Goal: Task Accomplishment & Management: Complete application form

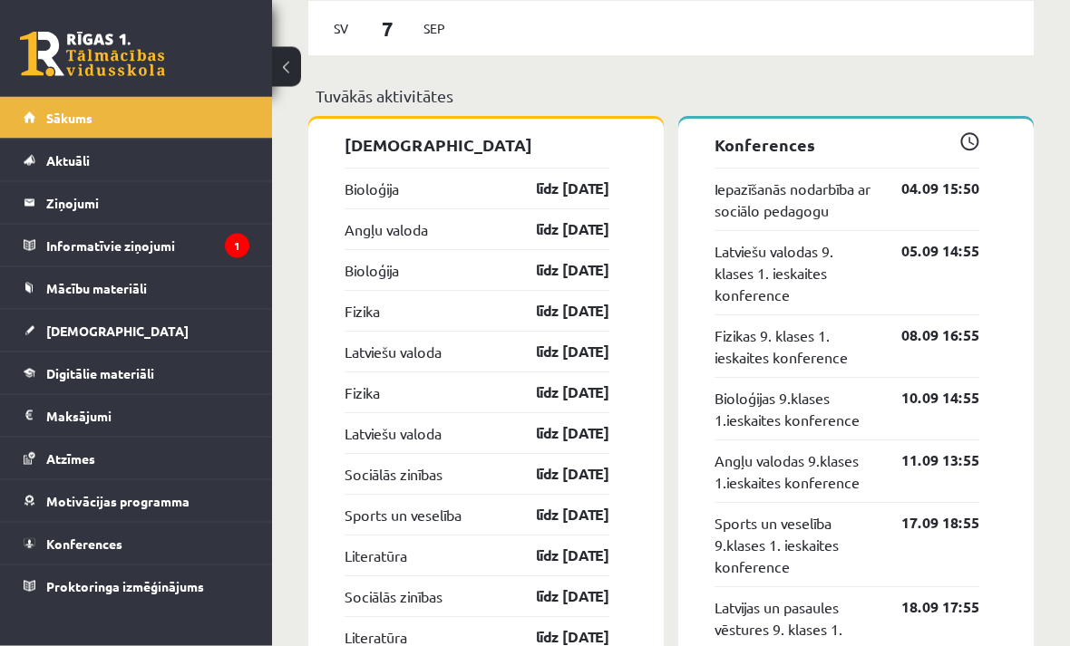
scroll to position [1813, 0]
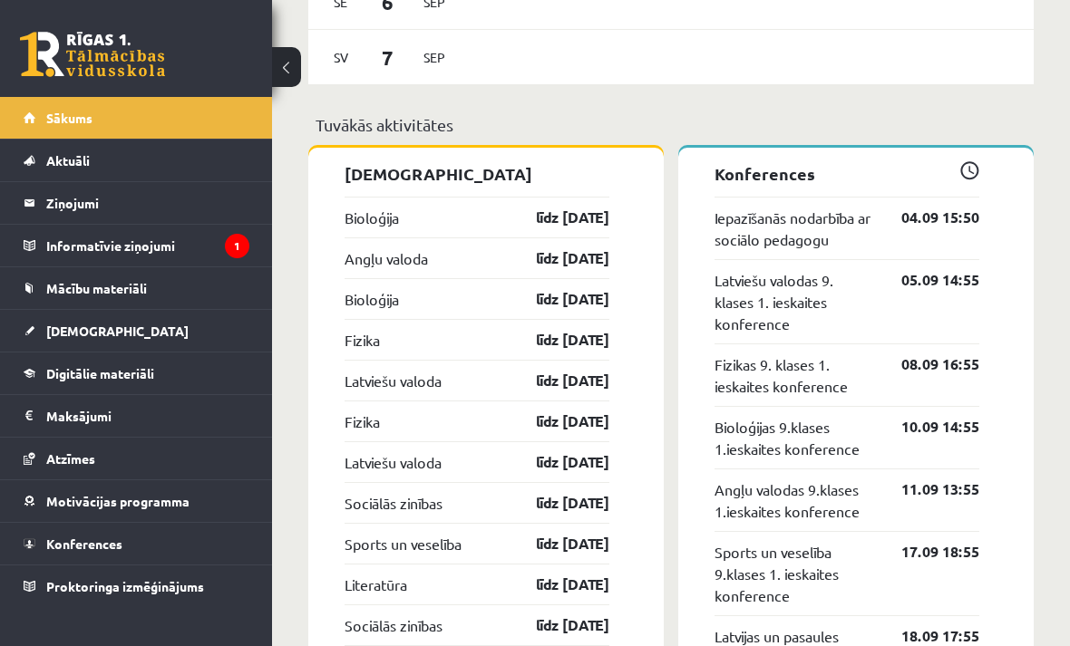
click at [128, 346] on link "[DEMOGRAPHIC_DATA]" at bounding box center [137, 331] width 226 height 42
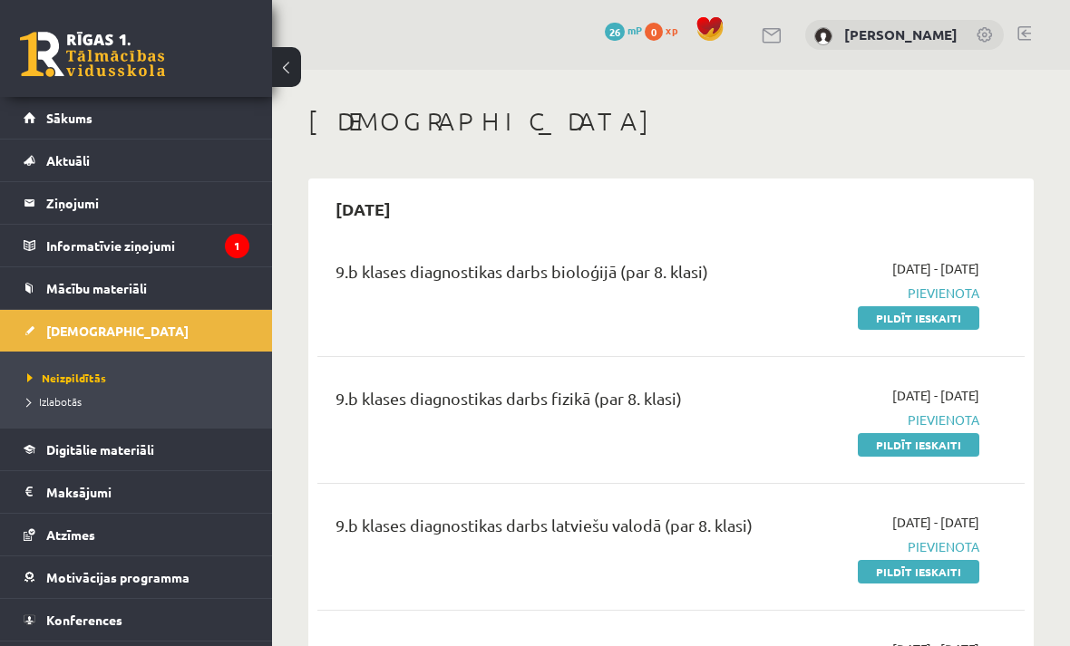
click at [910, 321] on link "Pildīt ieskaiti" at bounding box center [917, 318] width 121 height 24
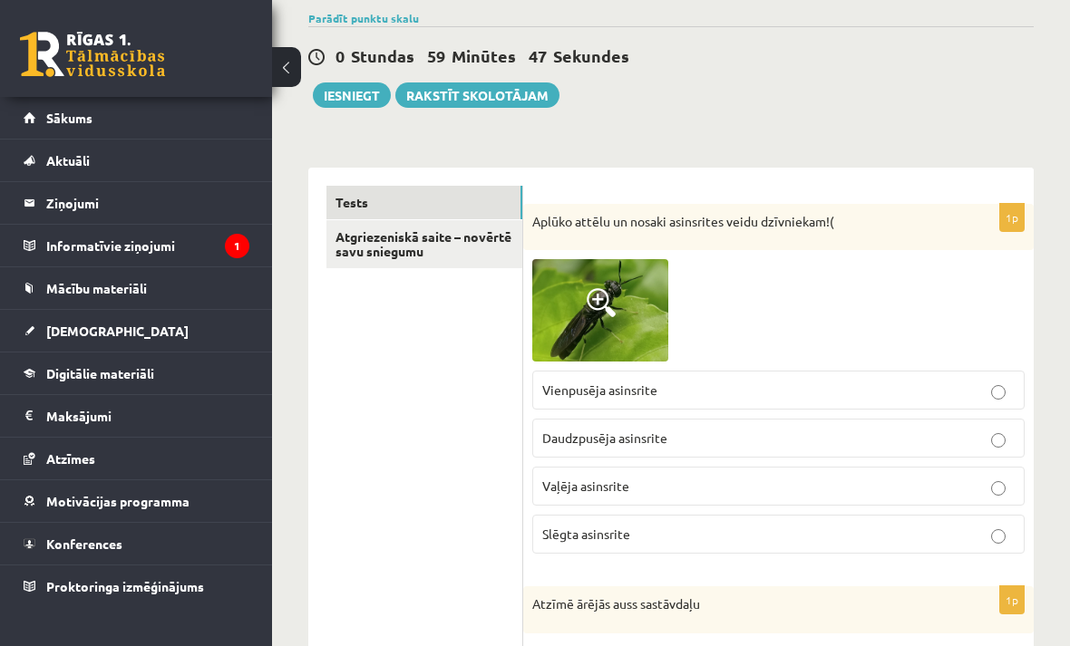
scroll to position [139, 0]
click at [741, 486] on p "Vaļēja asinsrite" at bounding box center [778, 487] width 472 height 19
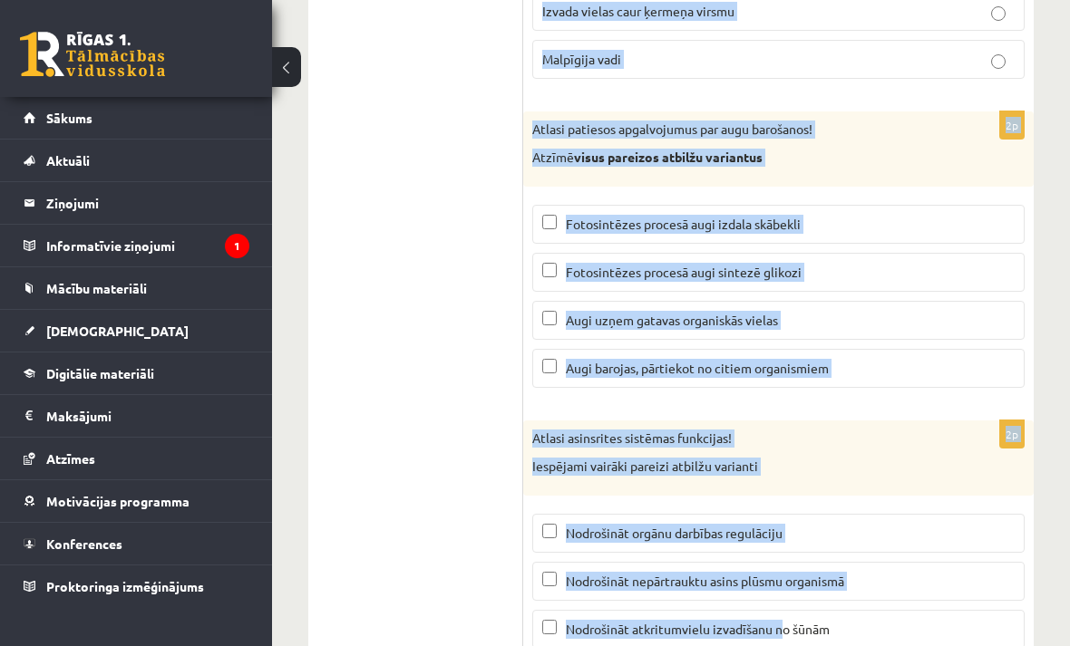
scroll to position [8725, 0]
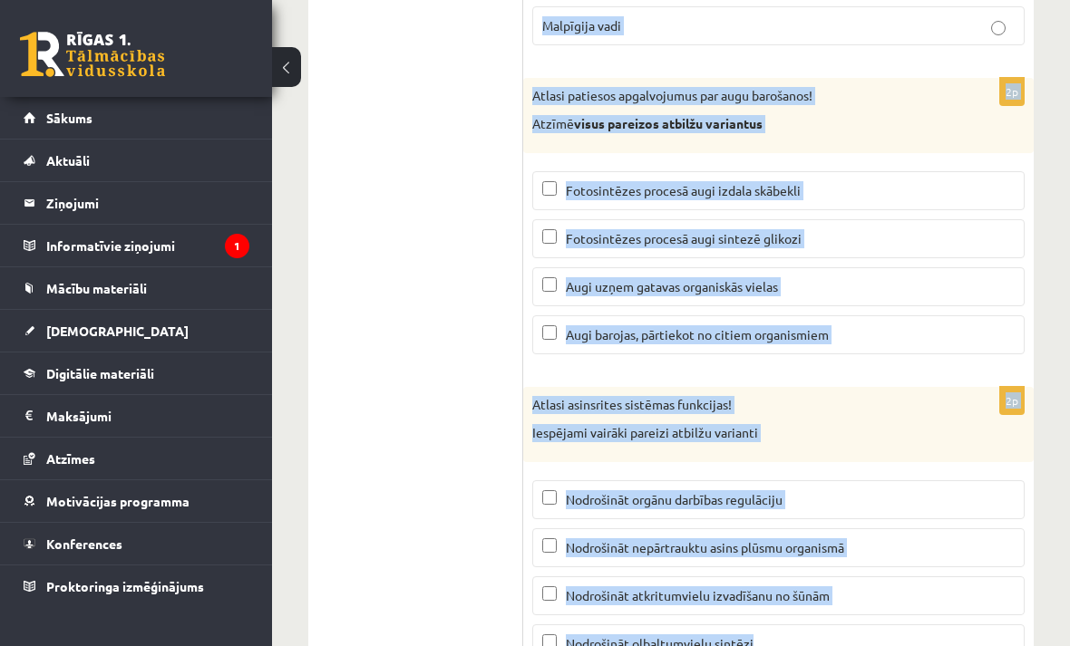
copy form "Atzīmē ārējās auss sastāvdaļu Laktiņa Asaru dziedzeri Auss gliemežnīca Dzirdes …"
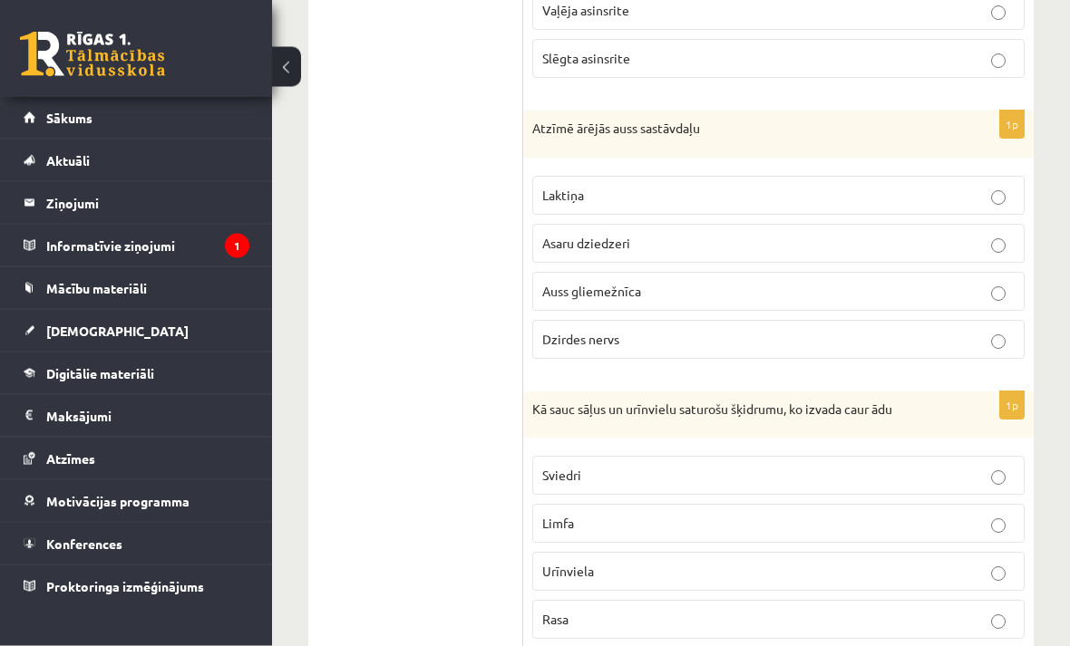
scroll to position [615, 0]
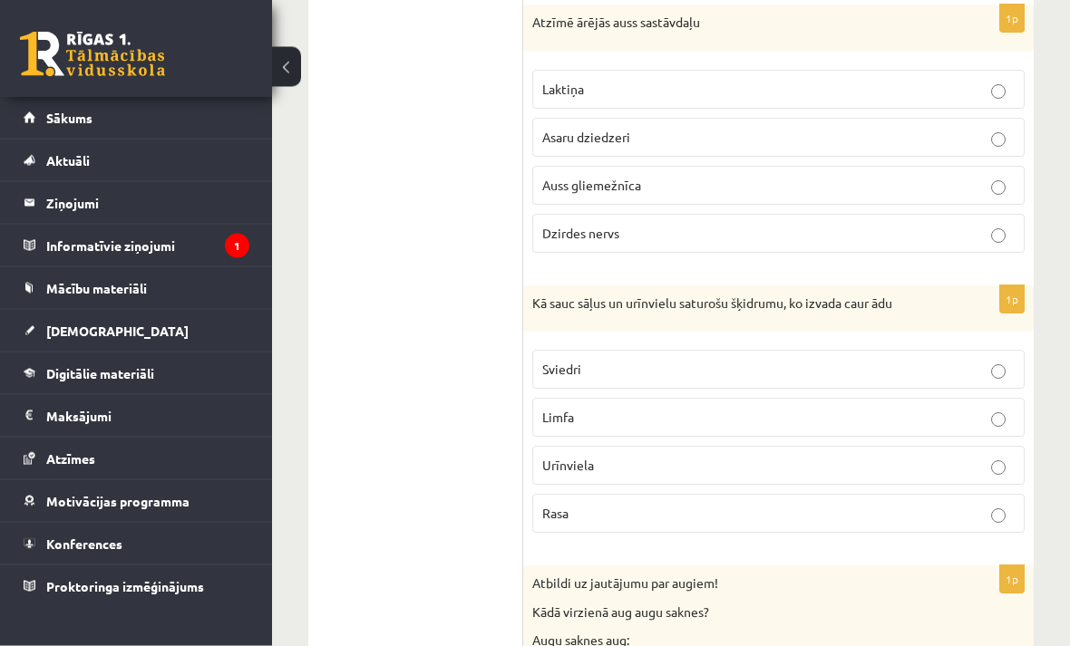
click at [1010, 366] on p "Sviedri" at bounding box center [778, 370] width 472 height 19
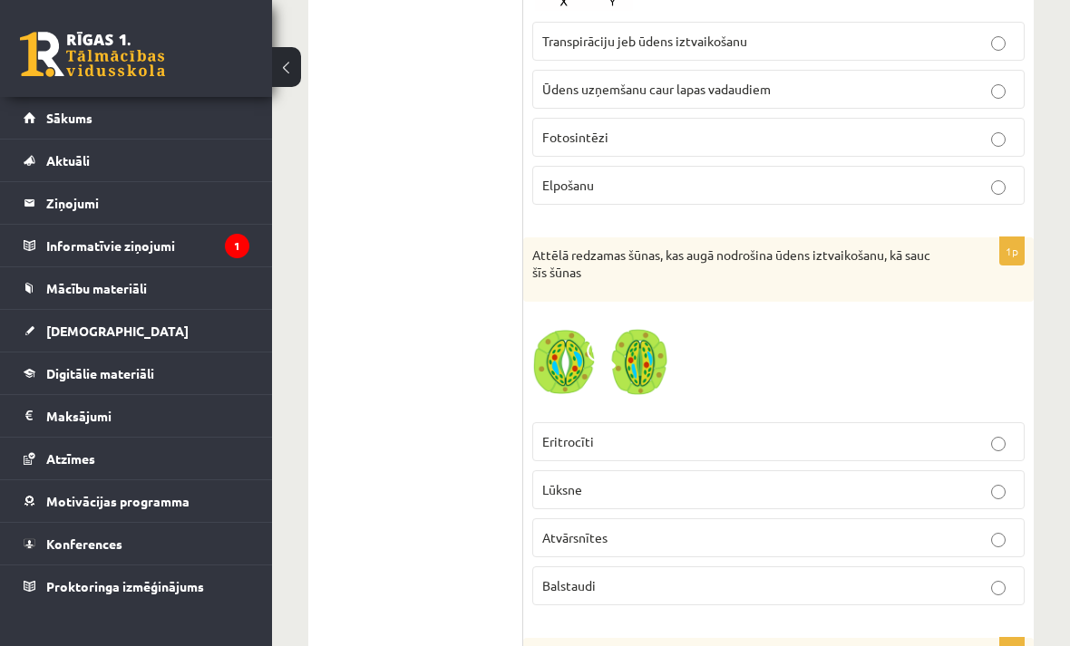
scroll to position [3240, 0]
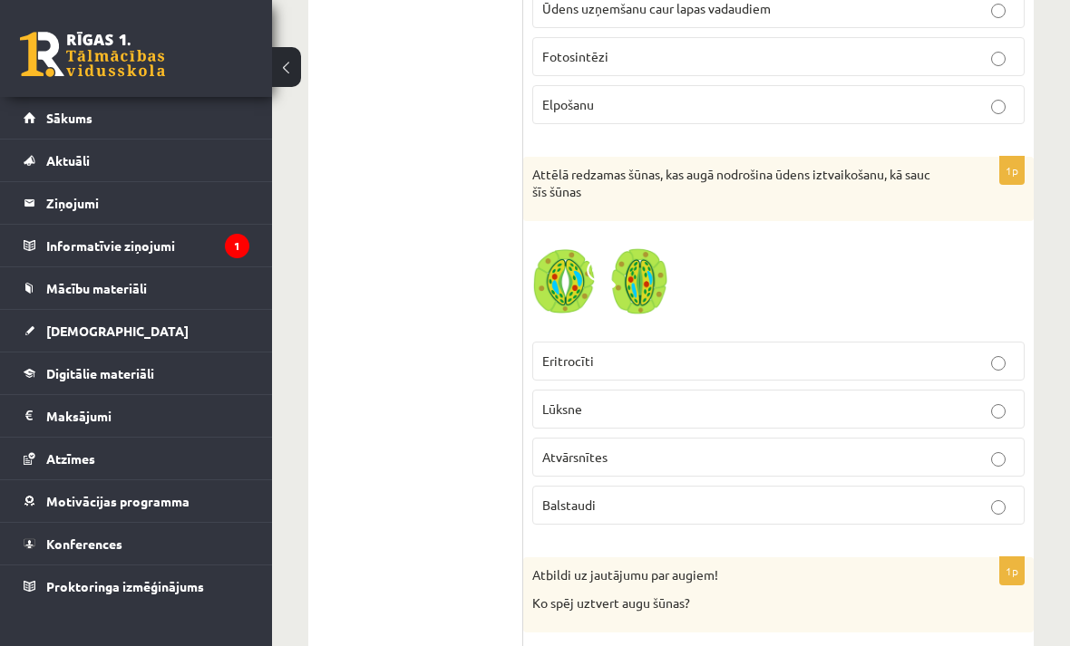
click at [993, 456] on p "Atvārsnītes" at bounding box center [778, 457] width 472 height 19
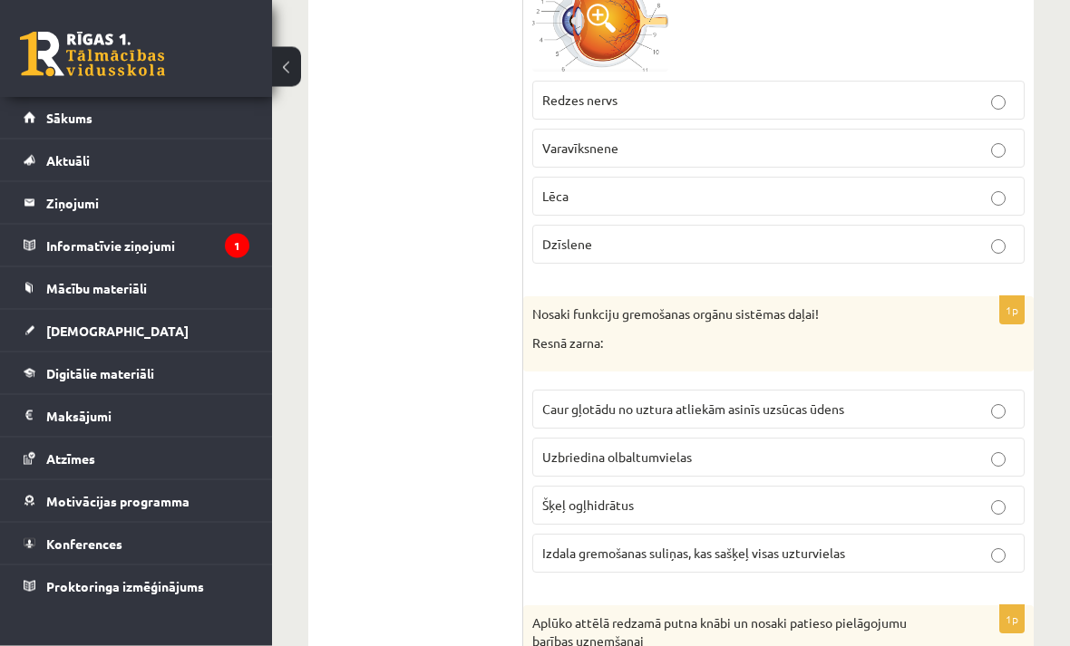
scroll to position [6386, 0]
click at [1004, 400] on p "Caur gļotādu no uztura atliekām asinīs uzsūcas ūdens" at bounding box center [778, 409] width 472 height 19
click at [993, 400] on p "Caur gļotādu no uztura atliekām asinīs uzsūcas ūdens" at bounding box center [778, 409] width 472 height 19
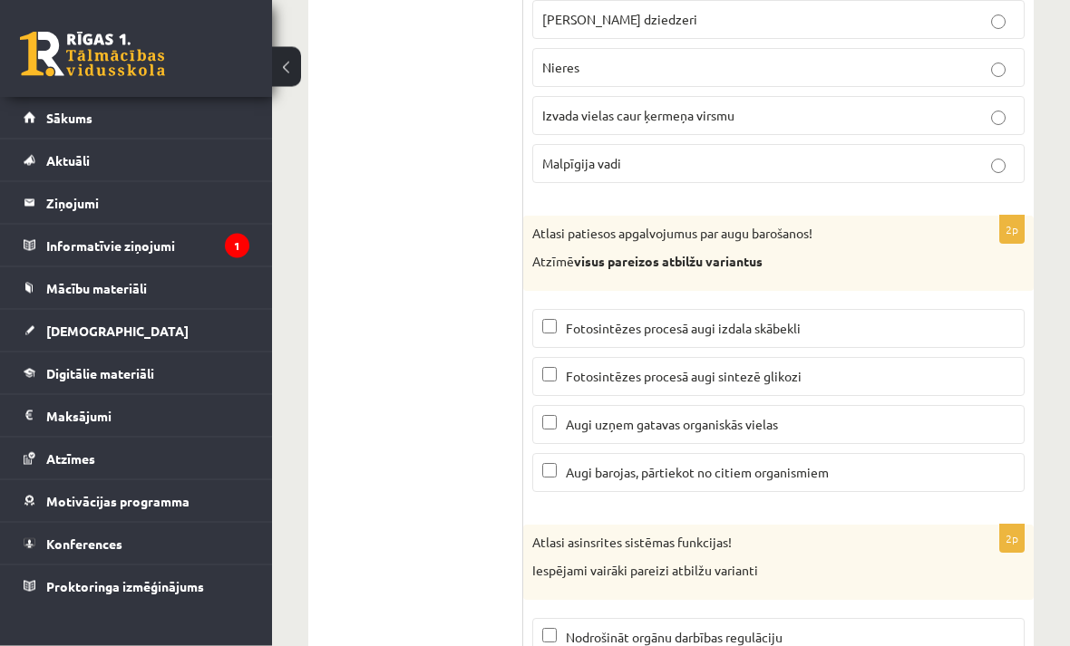
scroll to position [8587, 0]
click at [879, 367] on p "Fotosintēzes procesā augi sintezē glikozi" at bounding box center [778, 376] width 472 height 19
click at [872, 319] on p "Fotosintēzes procesā augi izdala skābekli" at bounding box center [778, 328] width 472 height 19
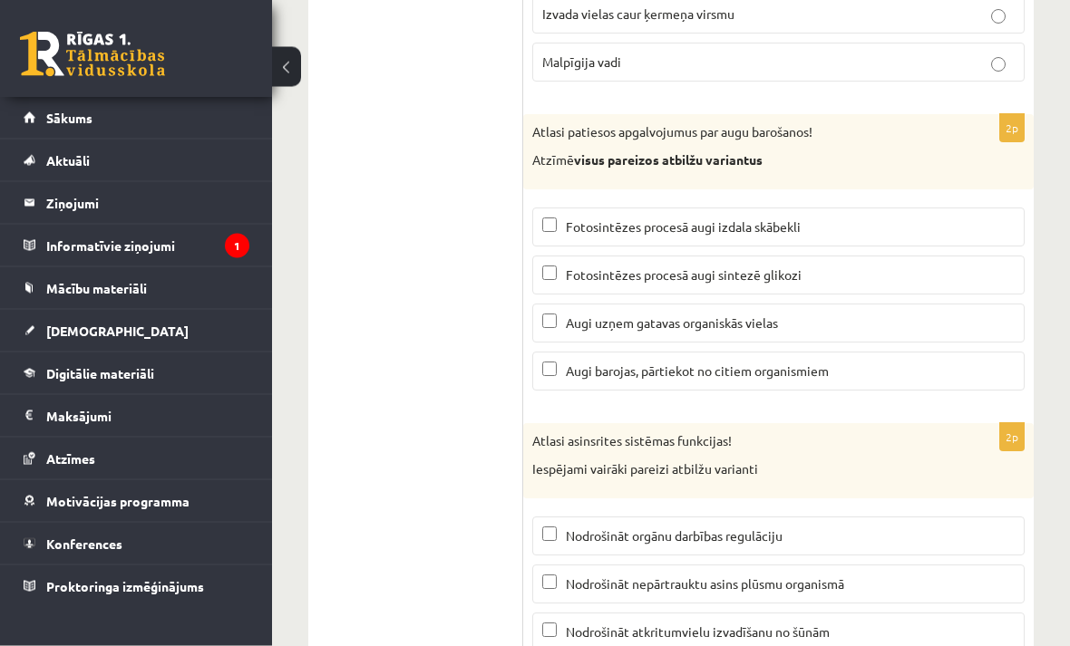
scroll to position [8725, 0]
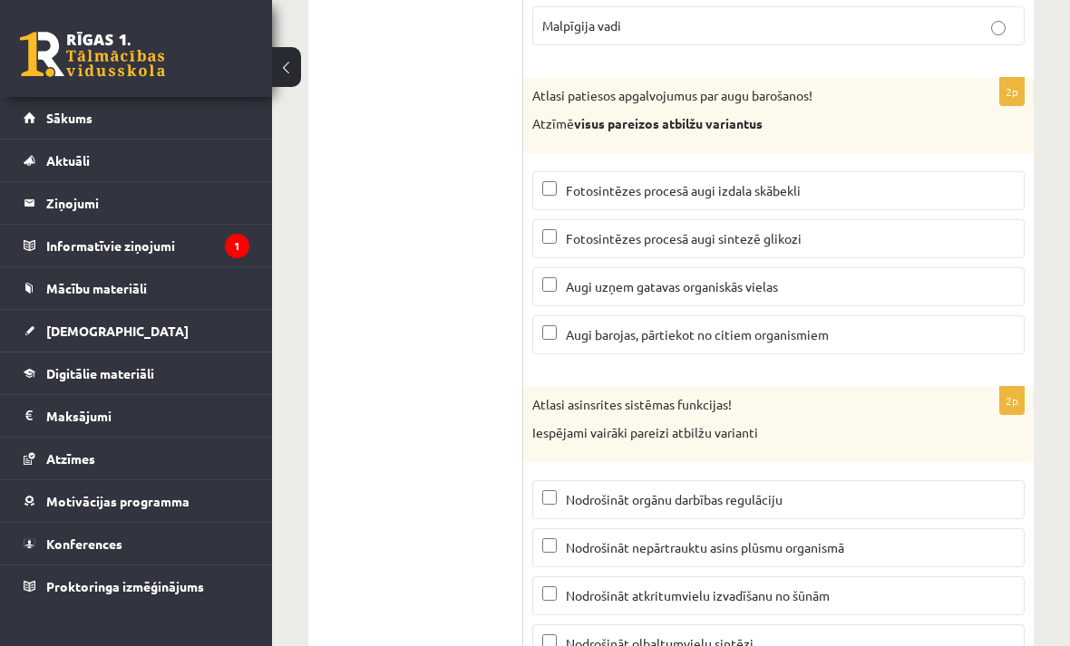
click at [764, 491] on span "Nodrošināt orgānu darbības regulāciju" at bounding box center [674, 499] width 217 height 16
click at [815, 539] on span "Nodrošināt nepārtrauktu asins plūsmu organismā" at bounding box center [705, 547] width 278 height 16
click at [843, 586] on p "Nodrošināt atkritumvielu izvadīšanu no šūnām" at bounding box center [778, 595] width 472 height 19
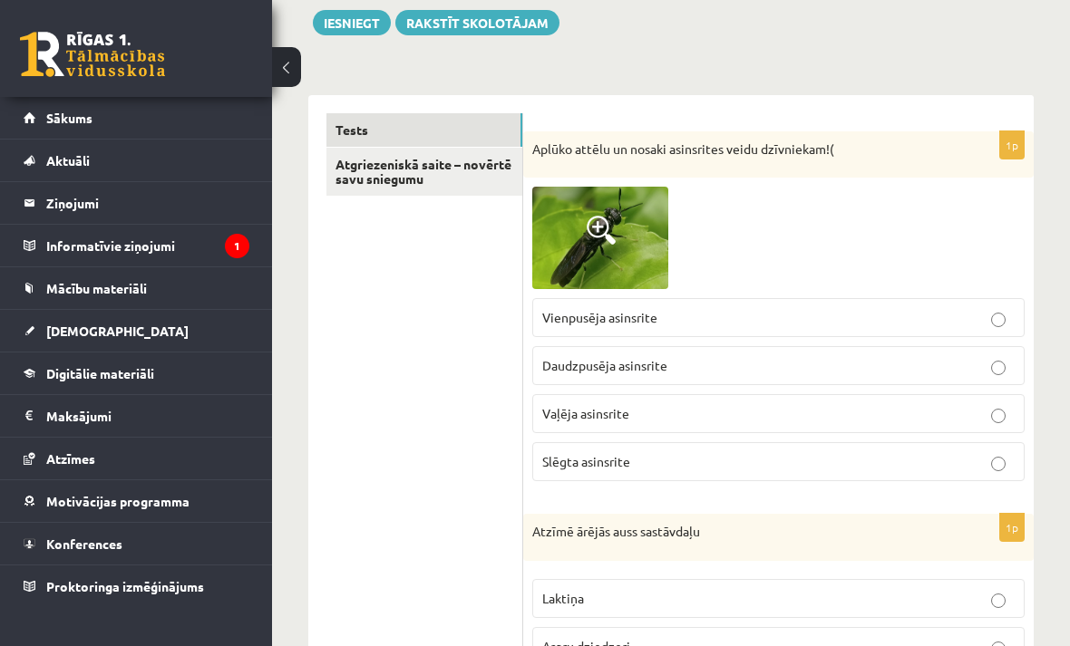
scroll to position [0, 0]
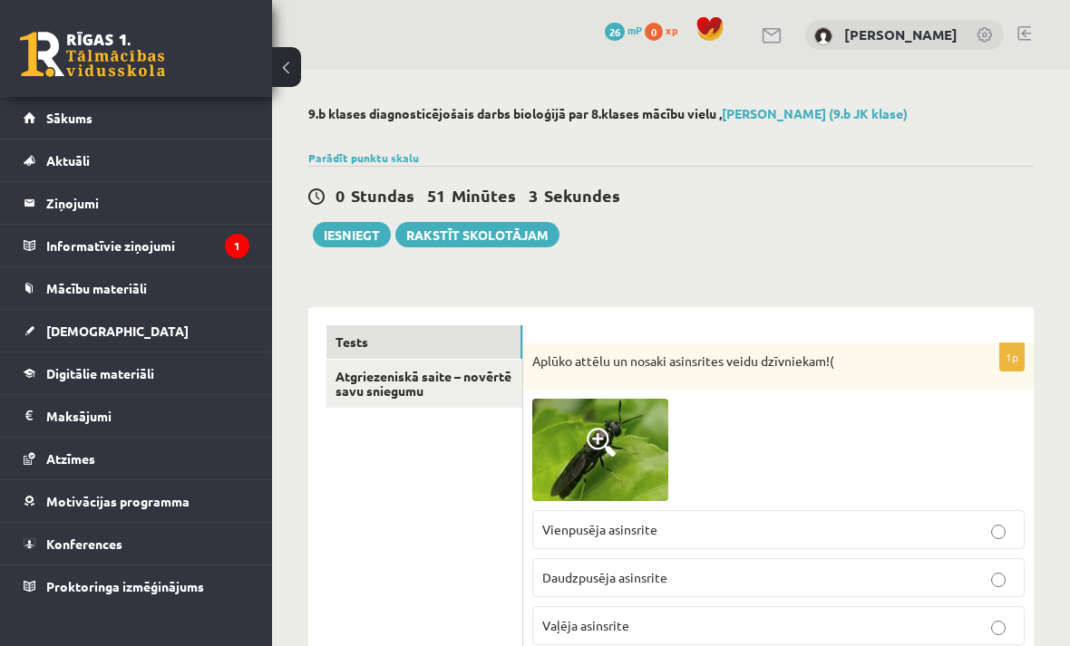
click at [362, 227] on button "Iesniegt" at bounding box center [352, 234] width 78 height 25
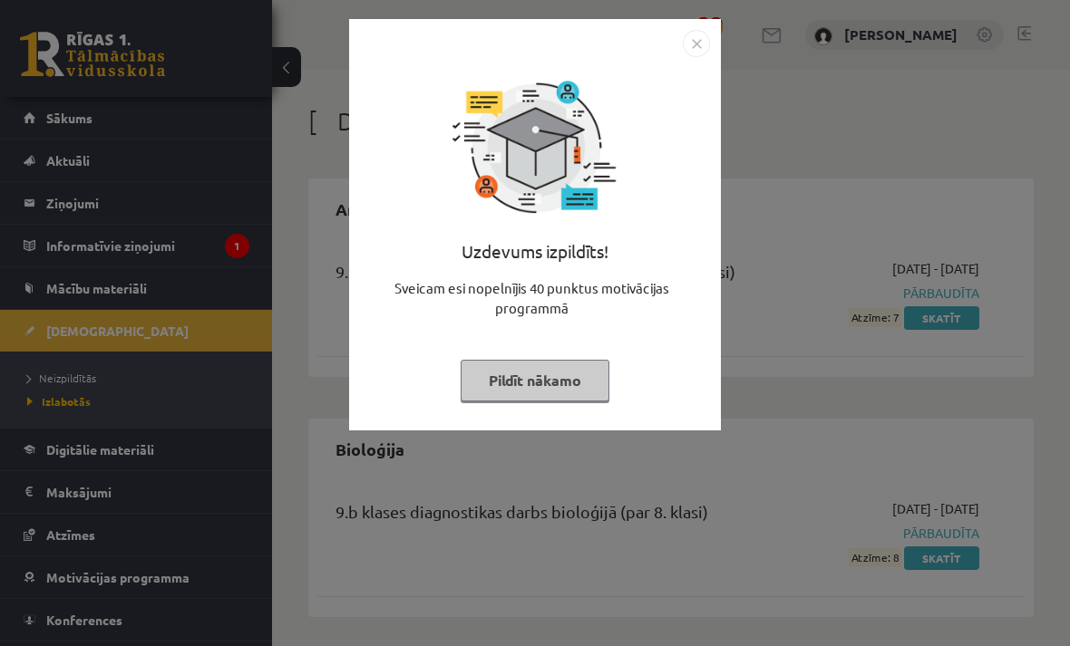
click at [566, 373] on button "Pildīt nākamo" at bounding box center [534, 381] width 149 height 42
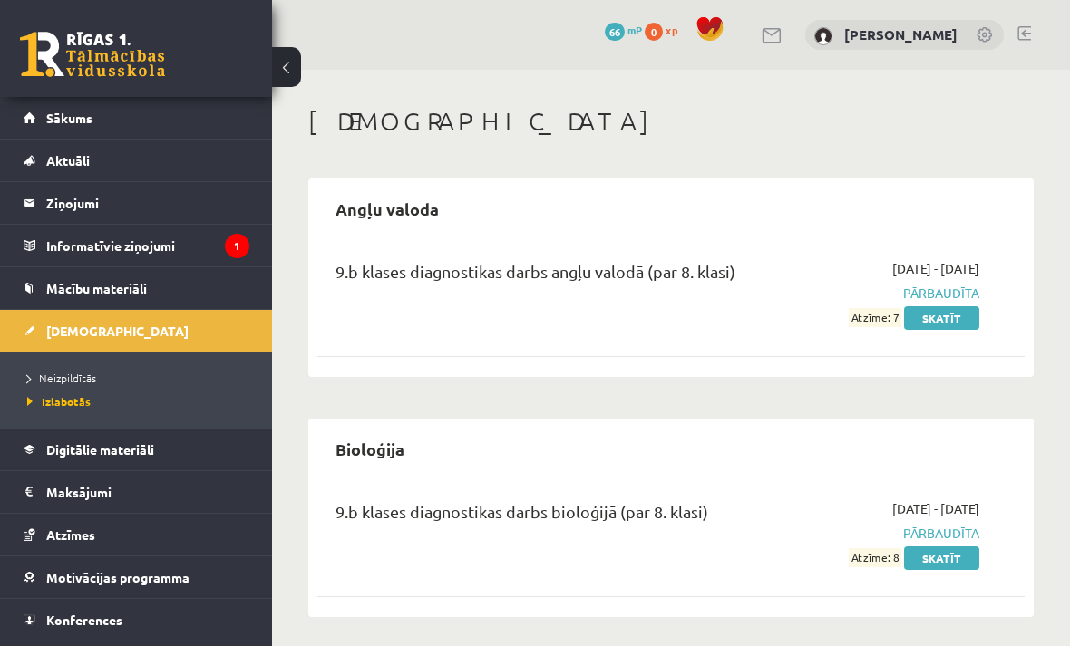
scroll to position [6, 0]
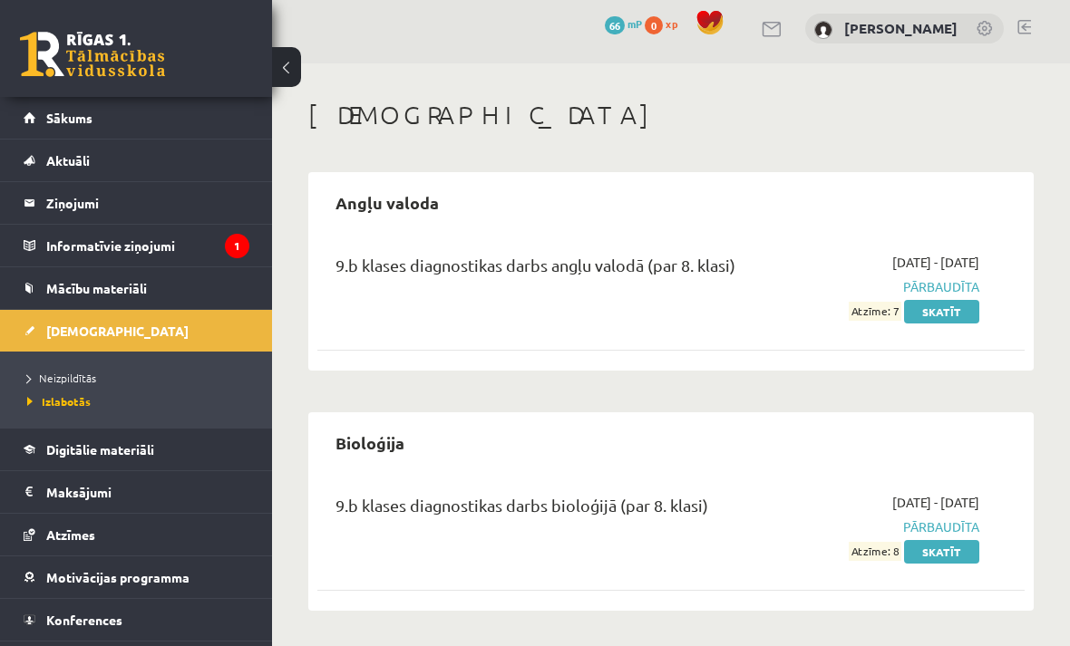
click at [286, 65] on button at bounding box center [286, 67] width 29 height 40
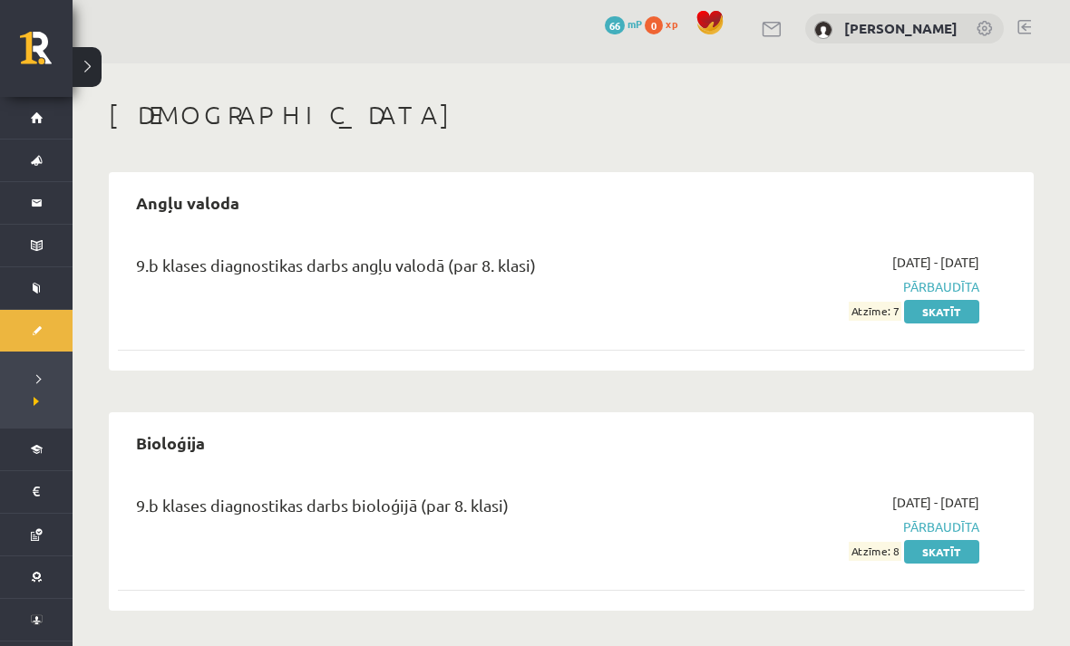
click at [95, 62] on button at bounding box center [87, 67] width 29 height 40
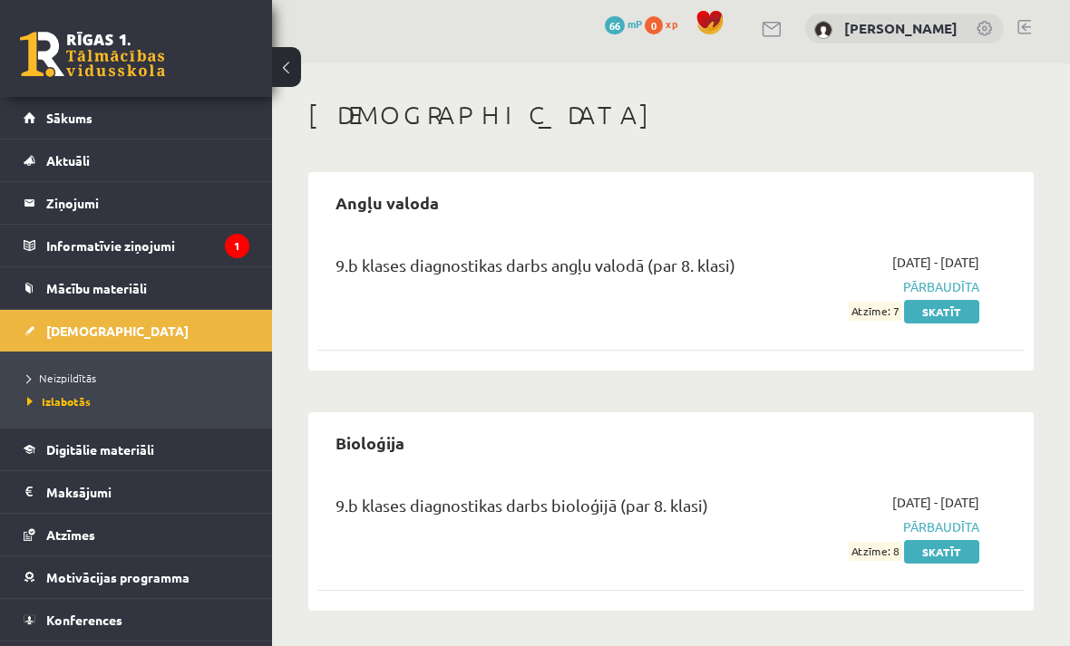
click at [80, 373] on span "Neizpildītās" at bounding box center [61, 378] width 69 height 15
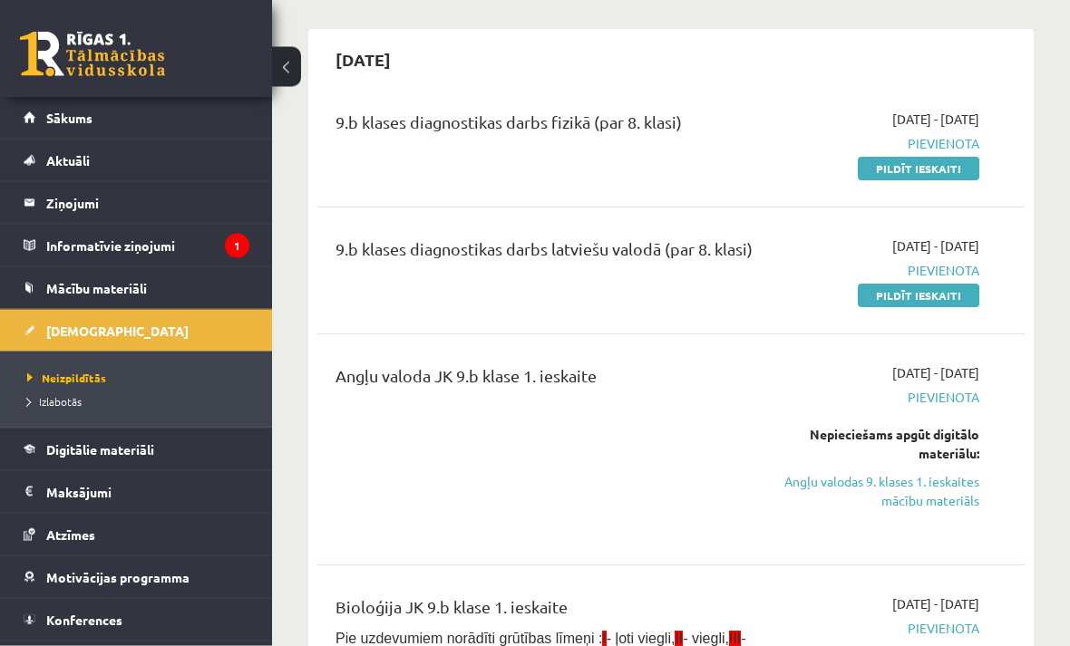
scroll to position [150, 0]
click at [888, 304] on link "Pildīt ieskaiti" at bounding box center [917, 296] width 121 height 24
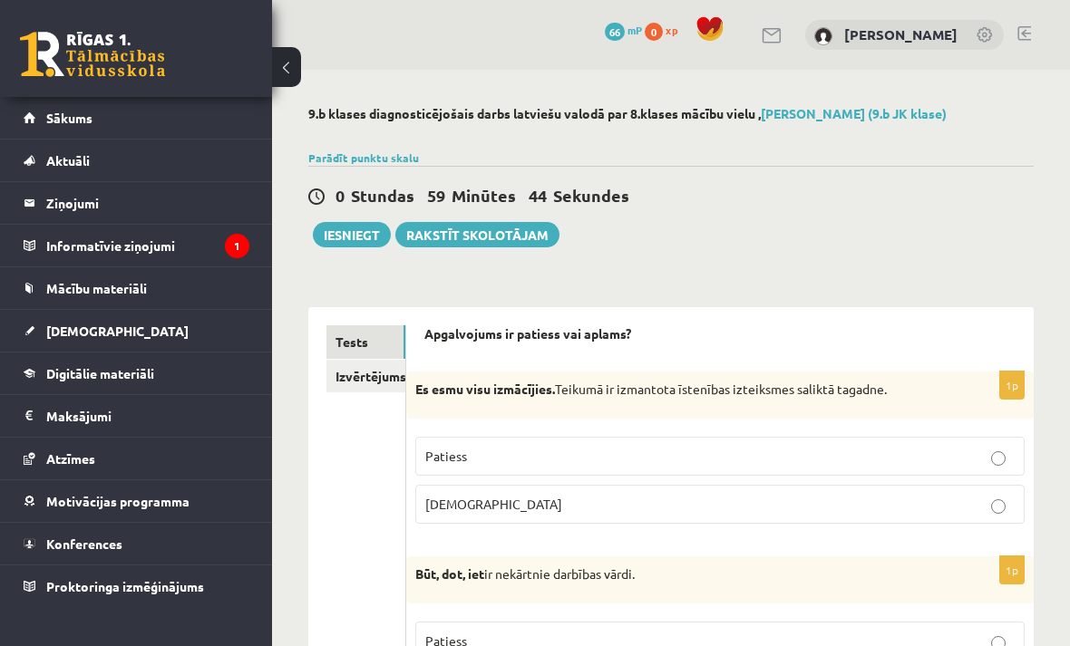
click at [828, 212] on div "0 Stundas 59 Minūtes 44 Sekundes Iesniegt Rakstīt skolotājam" at bounding box center [670, 207] width 725 height 82
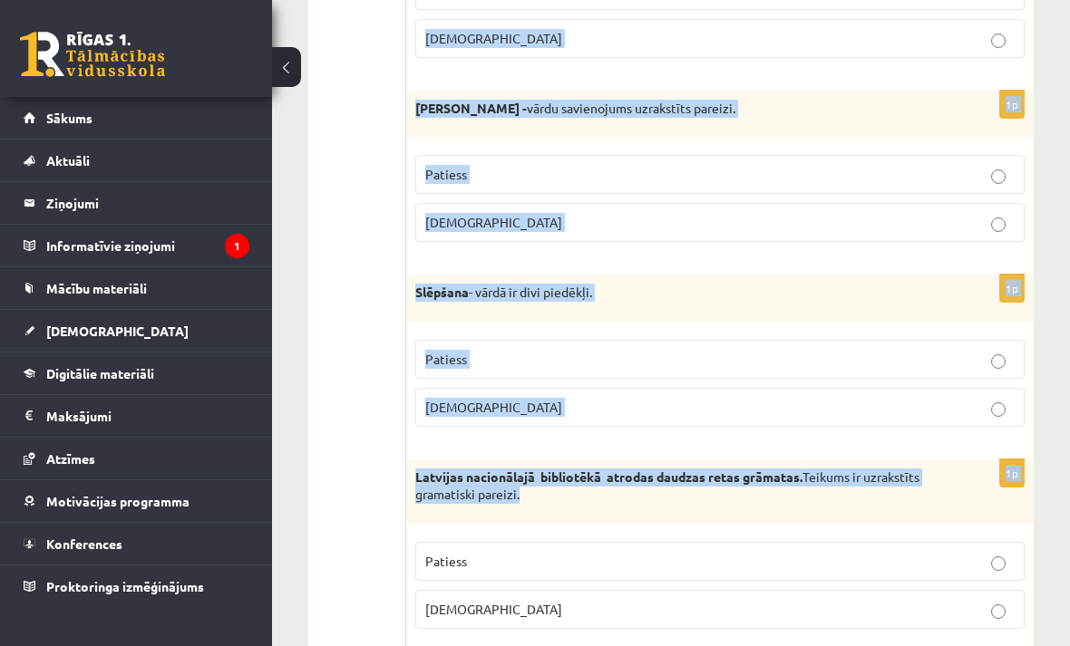
scroll to position [5343, 0]
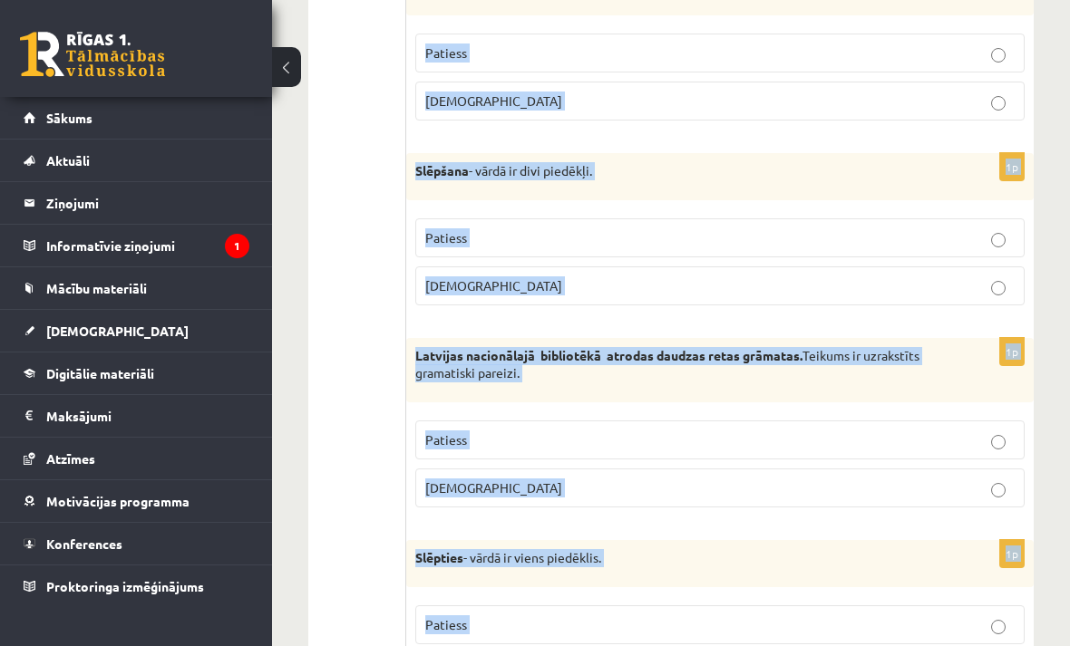
copy form "Es esmu visu izmācījies. Teikumā ir izmantota īstenības izteiksmes saliktā taga…"
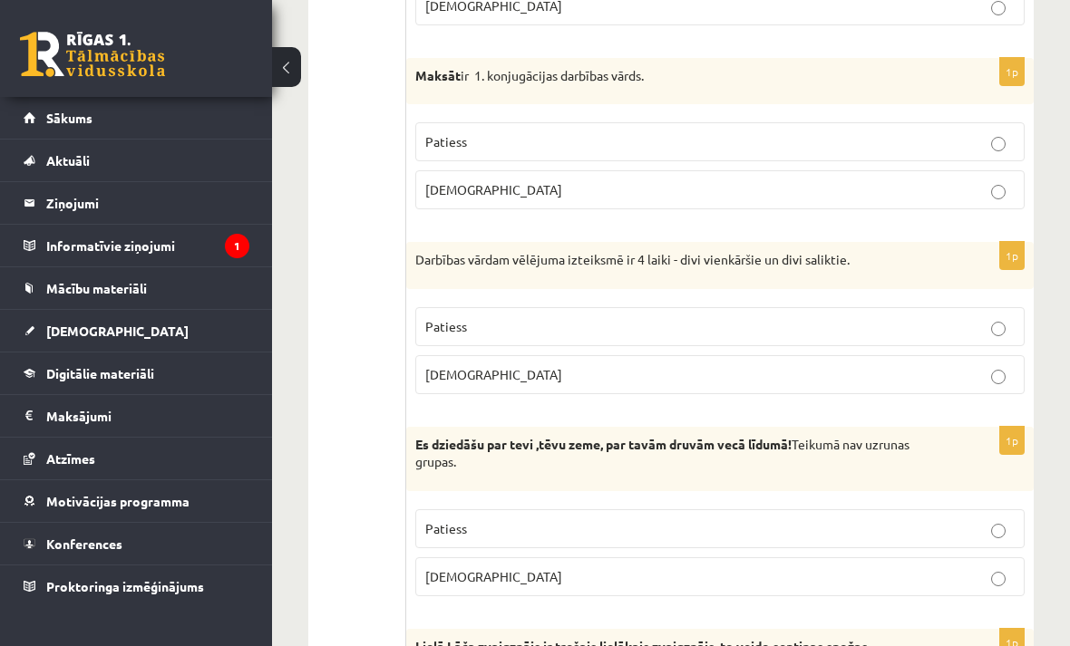
scroll to position [0, 0]
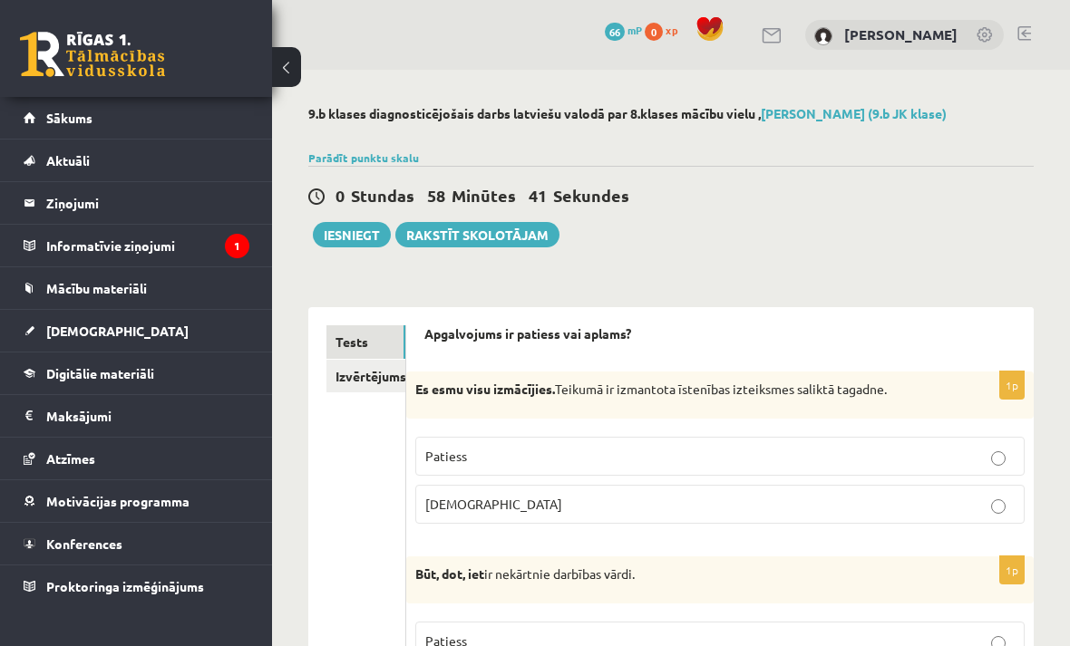
click at [595, 447] on p "Patiess" at bounding box center [719, 456] width 589 height 19
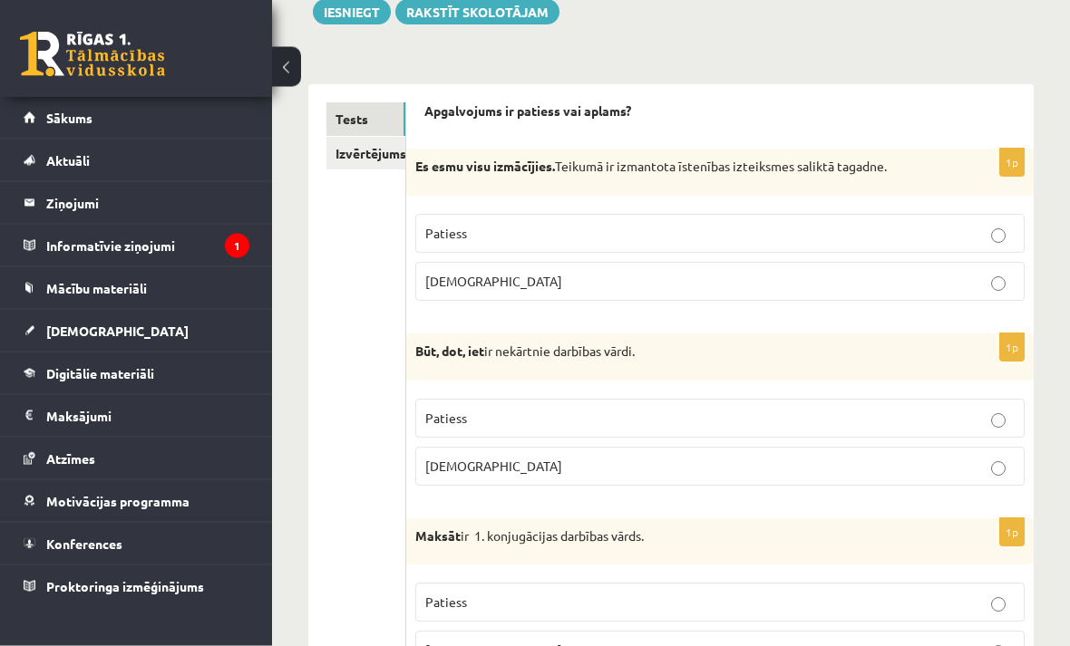
scroll to position [230, 0]
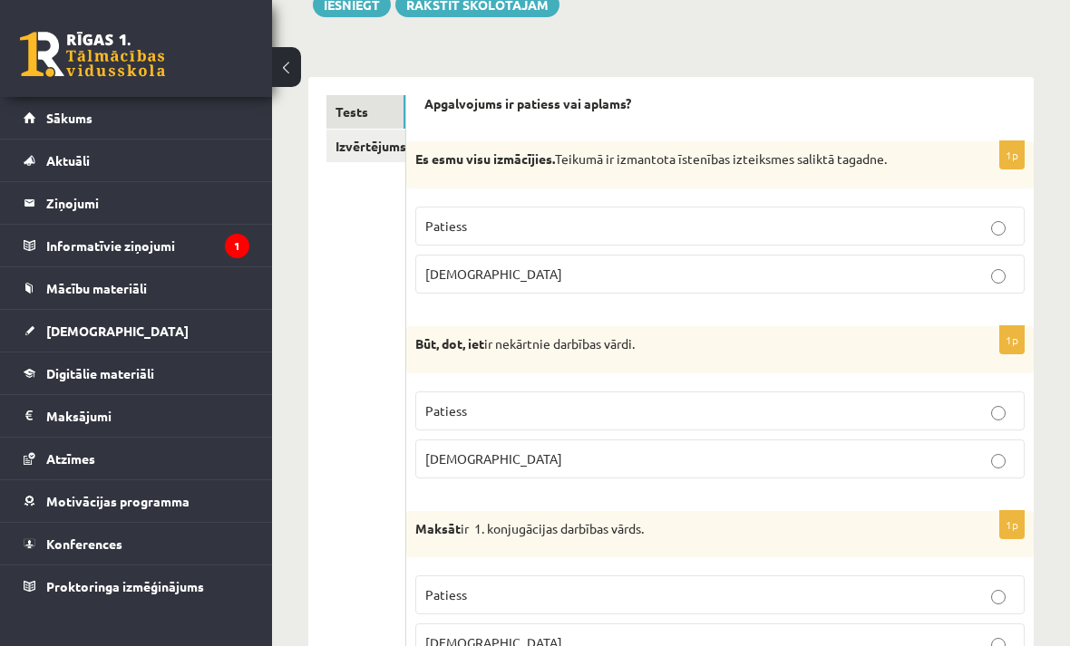
click at [843, 410] on p "Patiess" at bounding box center [719, 411] width 589 height 19
click at [973, 586] on p "Patiess" at bounding box center [719, 595] width 589 height 19
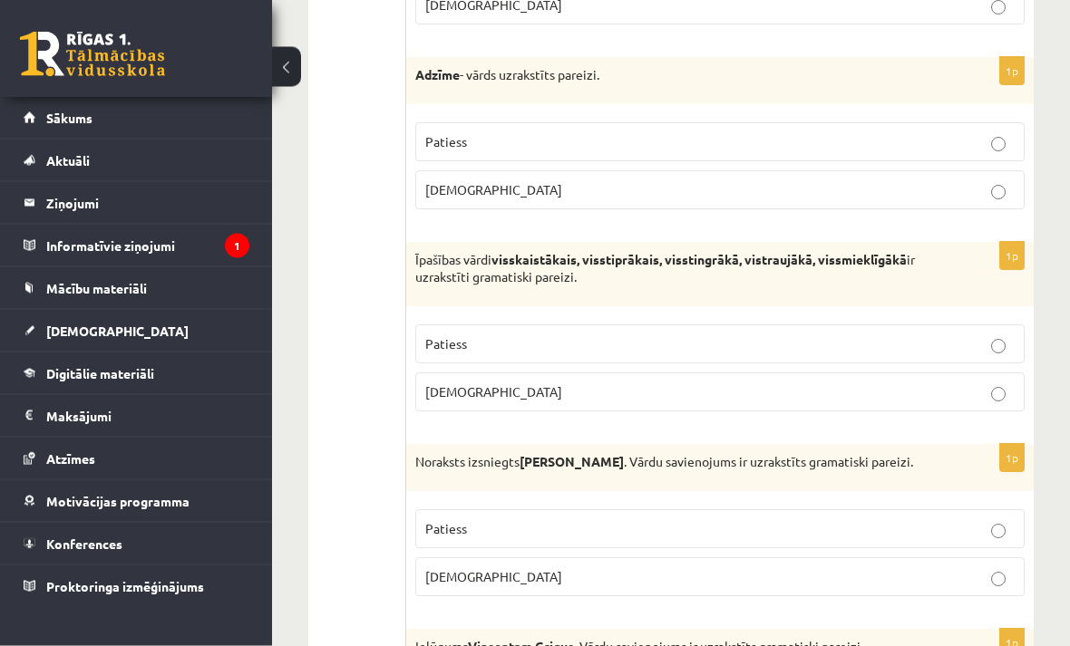
scroll to position [2582, 0]
click at [994, 579] on label "Aplams" at bounding box center [719, 576] width 609 height 39
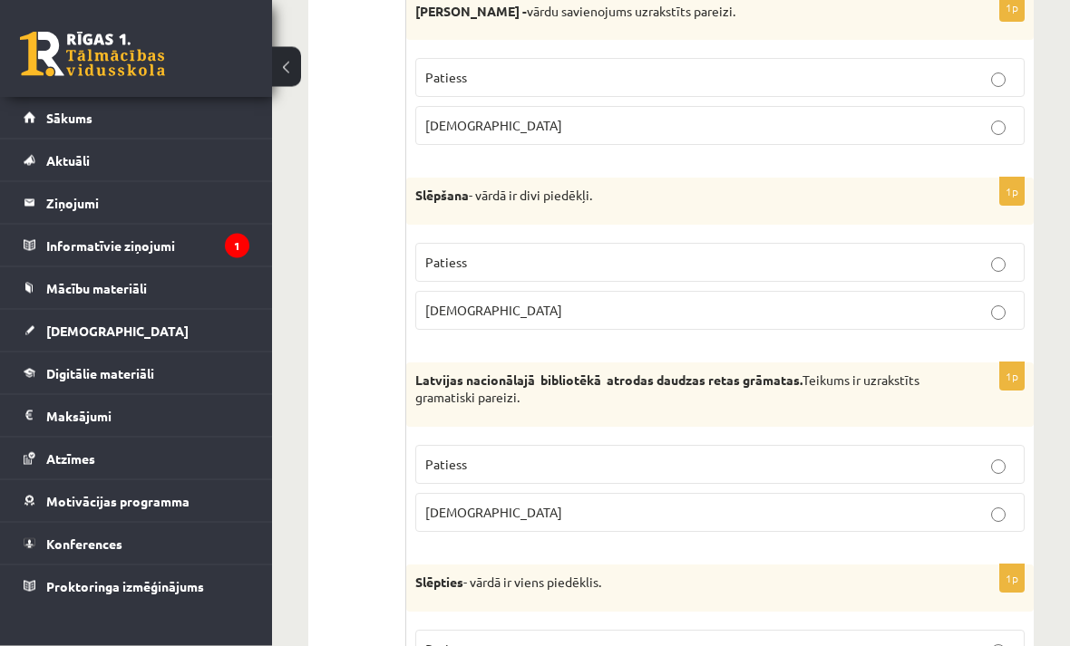
scroll to position [5343, 0]
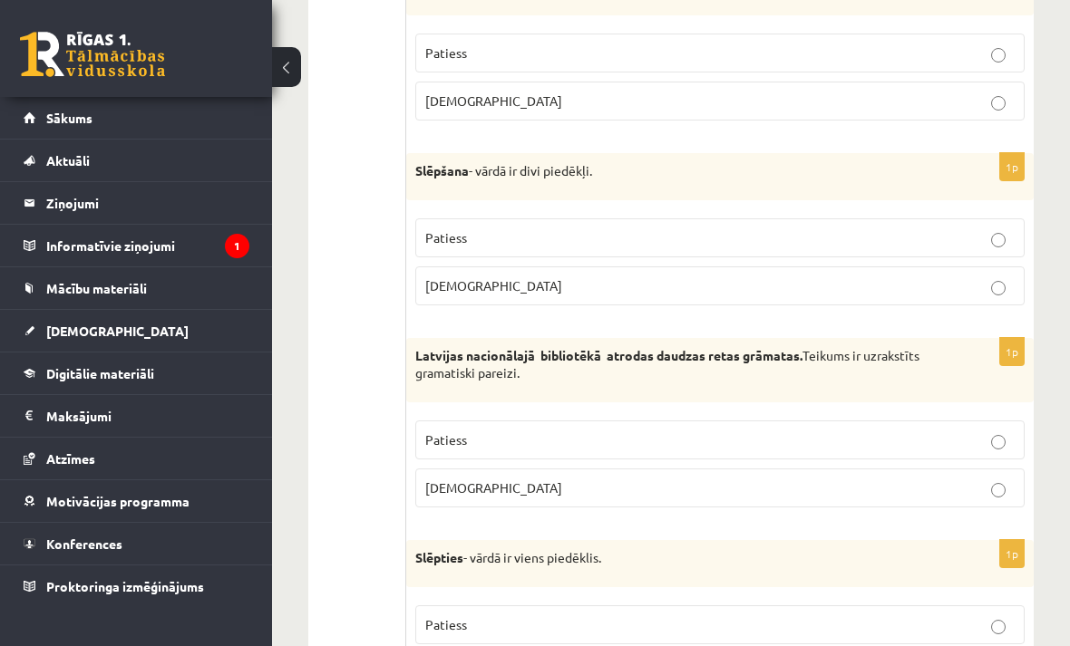
click at [1000, 266] on label "Aplams" at bounding box center [719, 285] width 609 height 39
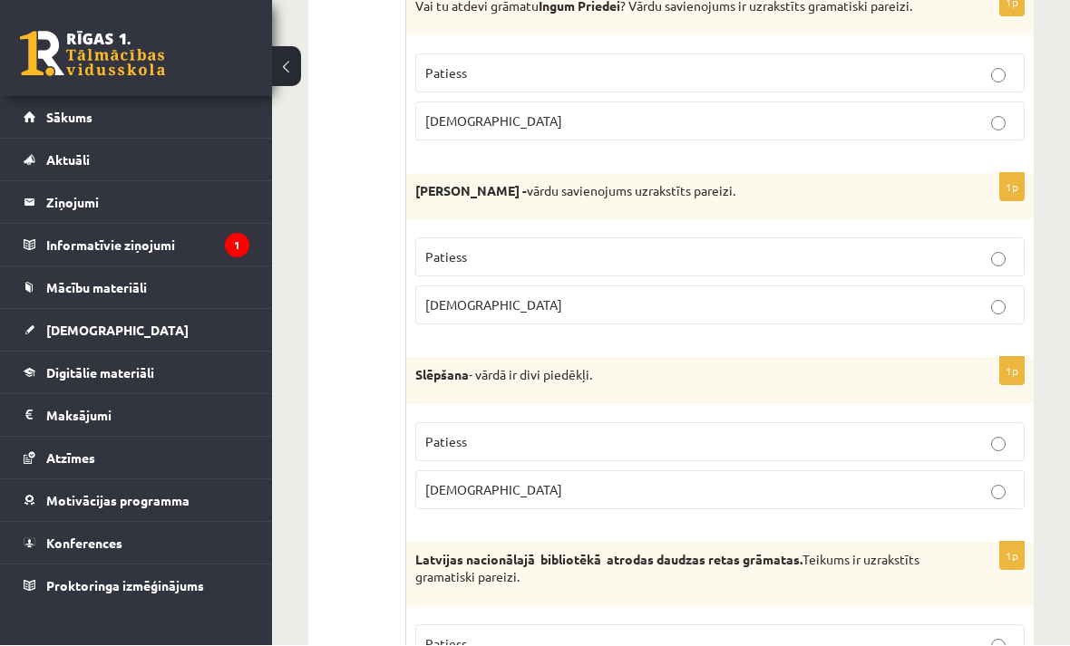
scroll to position [5139, 0]
click at [1002, 247] on p "Patiess" at bounding box center [719, 256] width 589 height 19
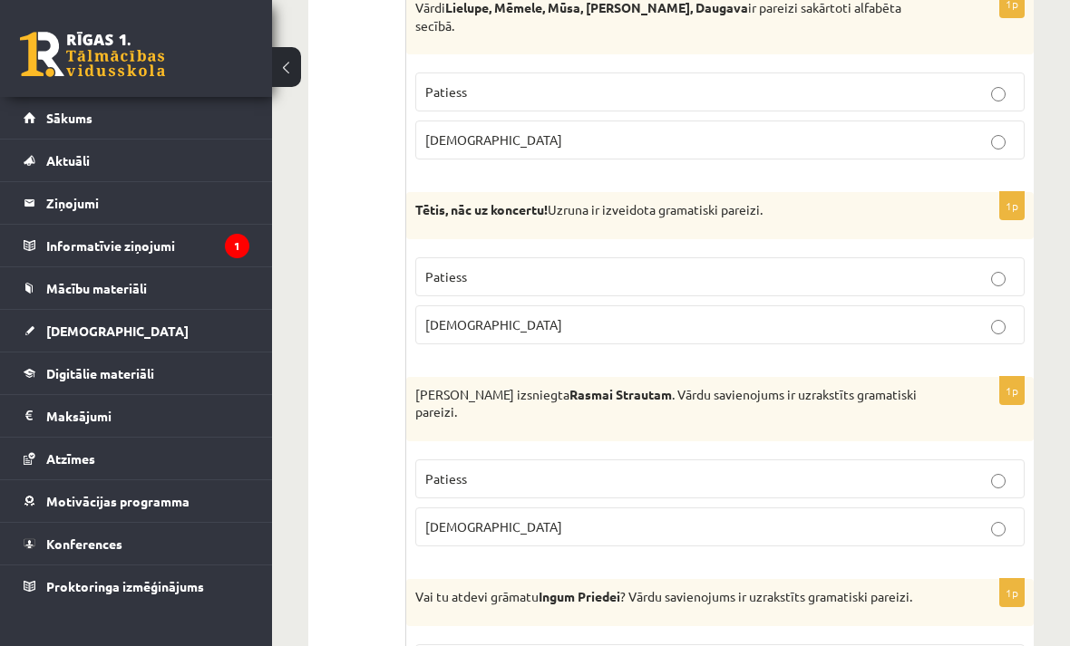
scroll to position [4506, 0]
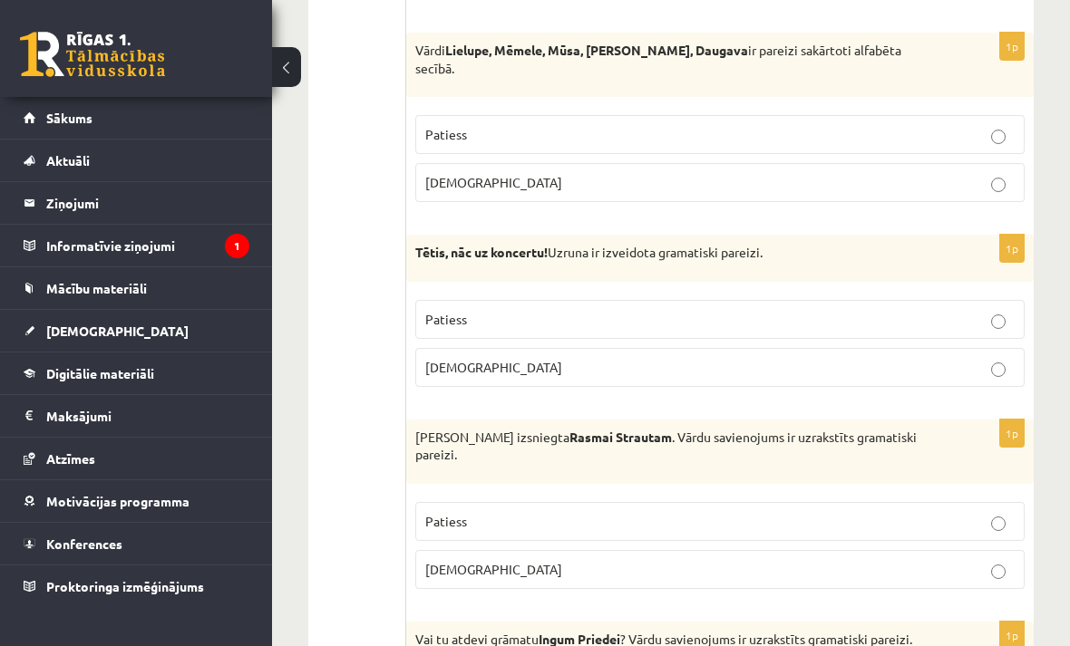
click at [992, 310] on p "Patiess" at bounding box center [719, 319] width 589 height 19
click at [1012, 358] on p "Aplams" at bounding box center [719, 367] width 589 height 19
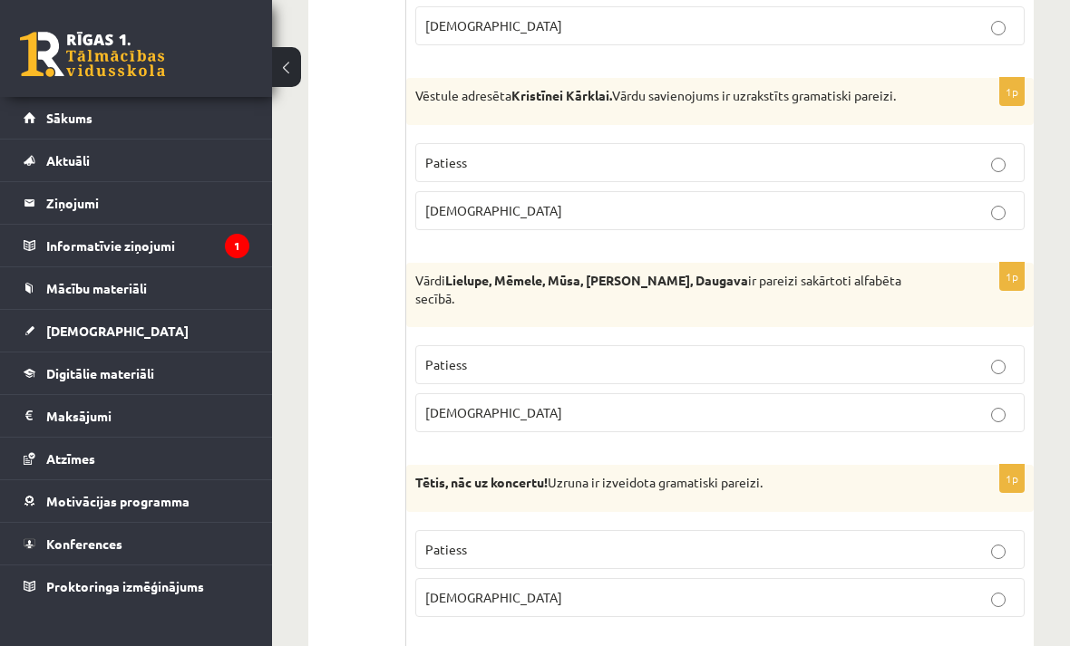
scroll to position [4277, 0]
click at [997, 353] on p "Patiess" at bounding box center [719, 362] width 589 height 19
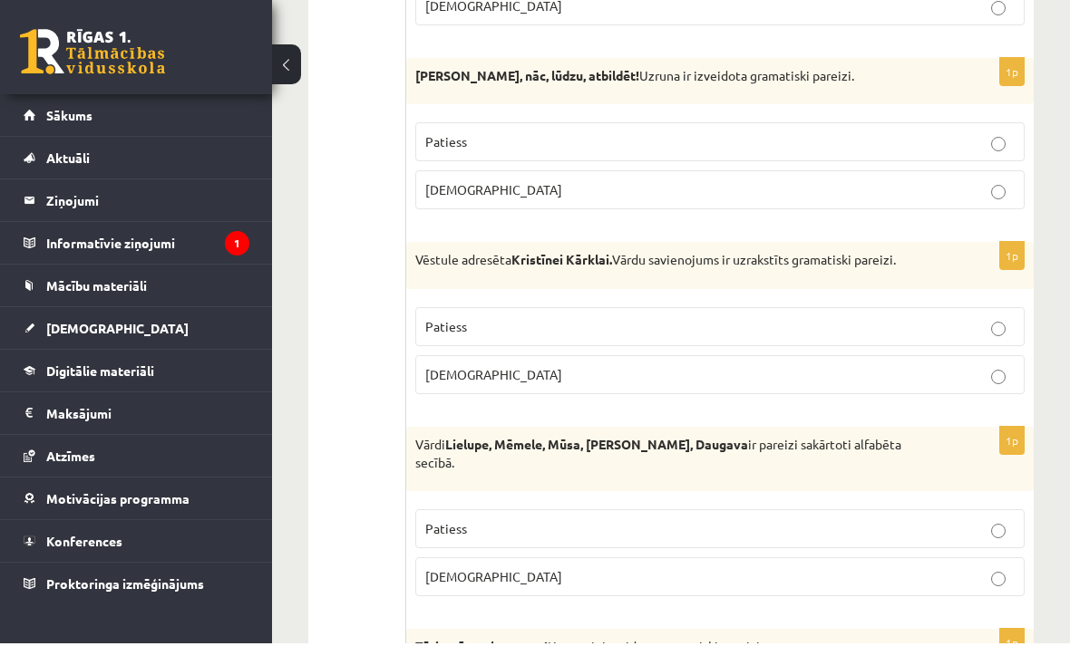
scroll to position [4111, 0]
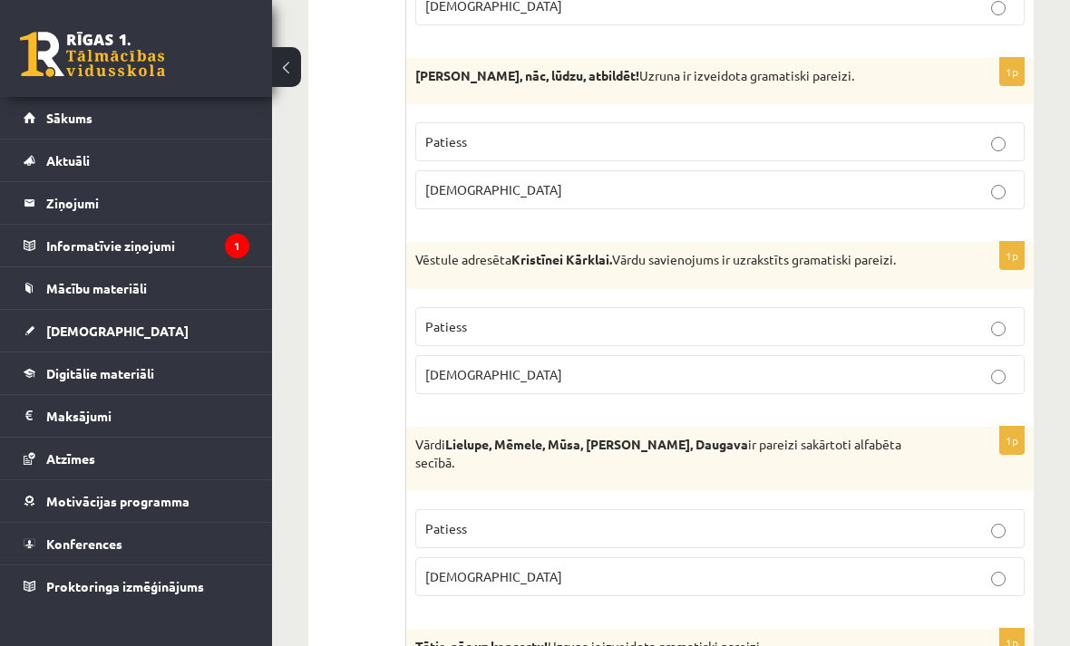
click at [996, 180] on p "Aplams" at bounding box center [719, 189] width 589 height 19
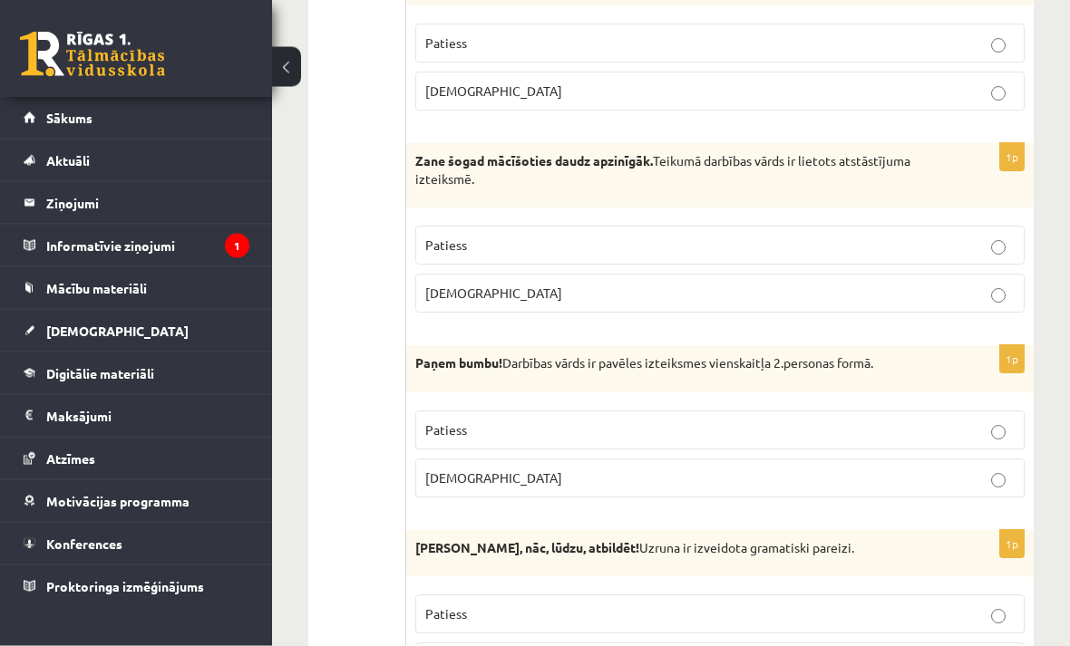
scroll to position [3639, 0]
click at [999, 421] on p "Patiess" at bounding box center [719, 430] width 589 height 19
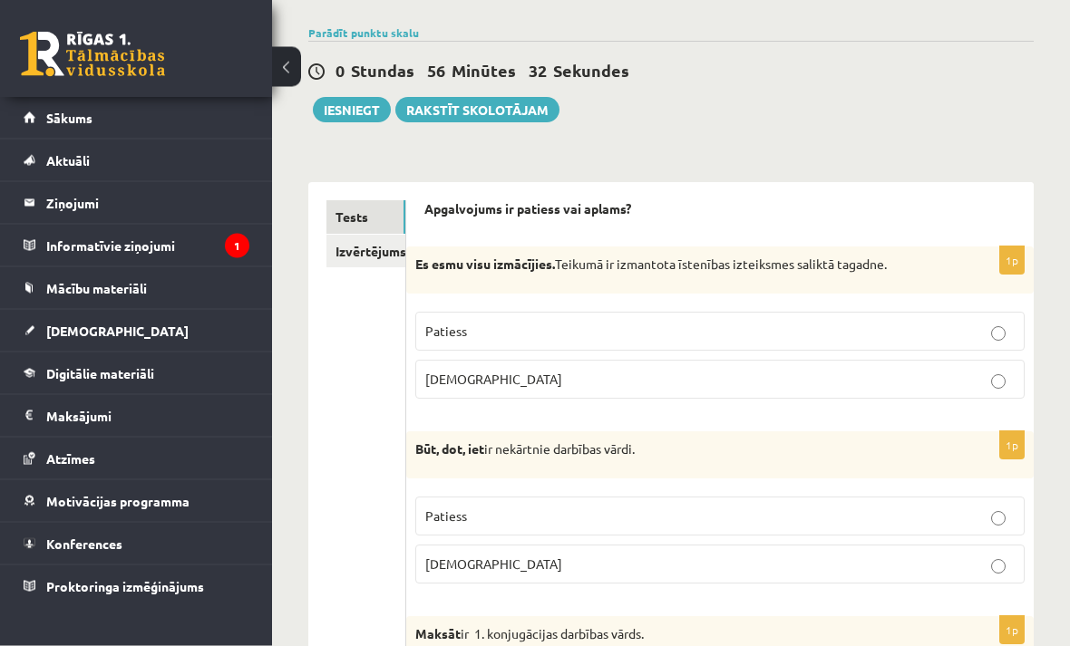
scroll to position [0, 0]
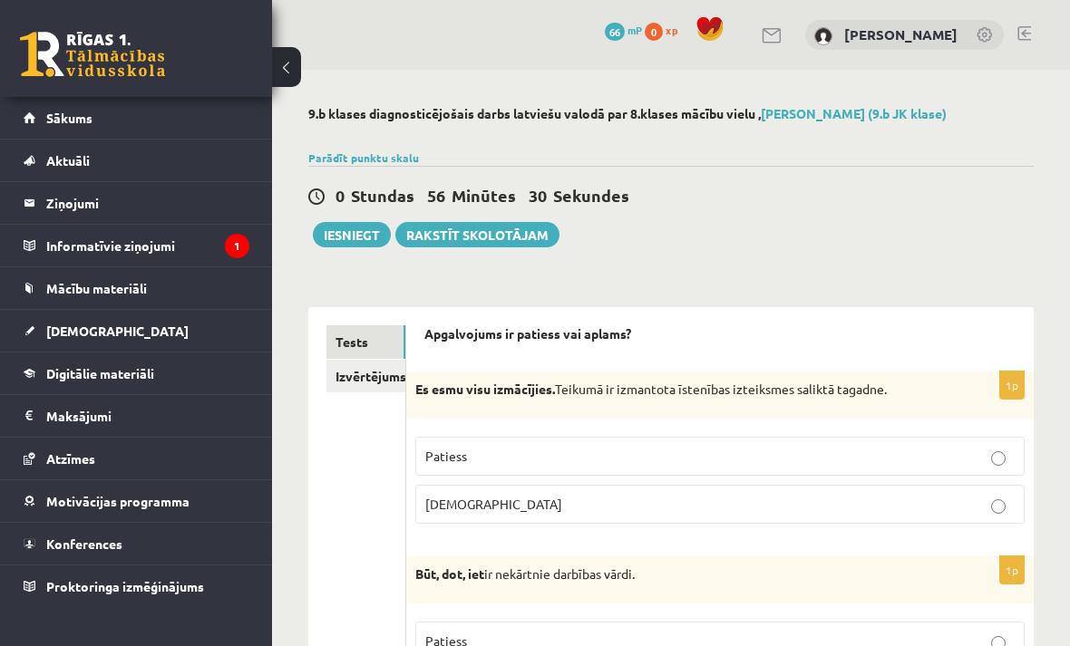
click at [349, 228] on button "Iesniegt" at bounding box center [352, 234] width 78 height 25
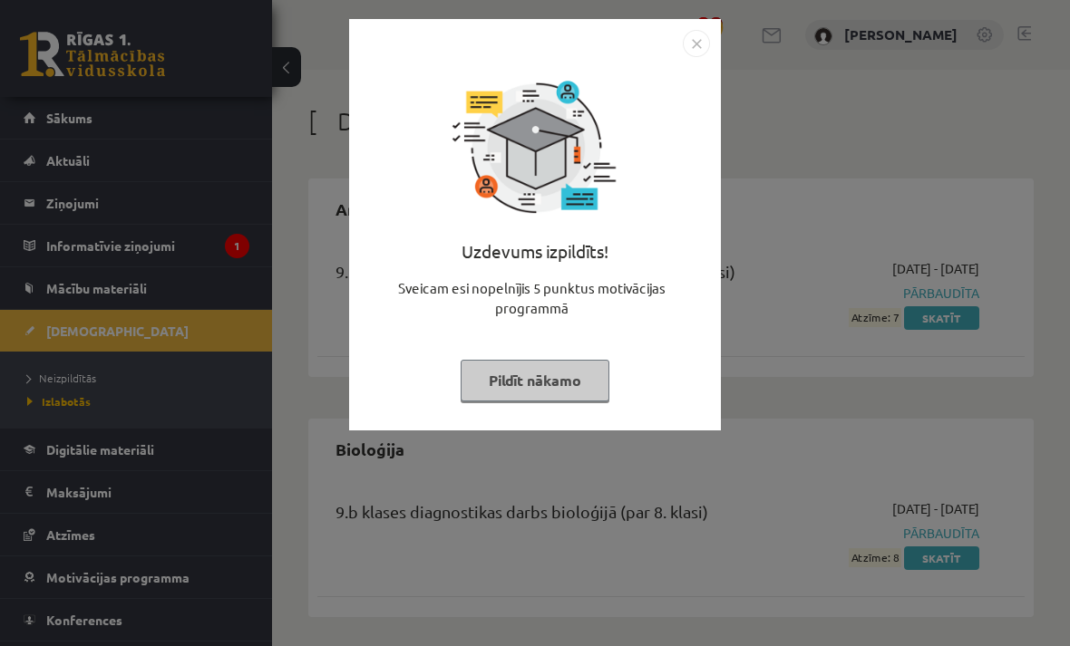
click at [572, 372] on button "Pildīt nākamo" at bounding box center [534, 381] width 149 height 42
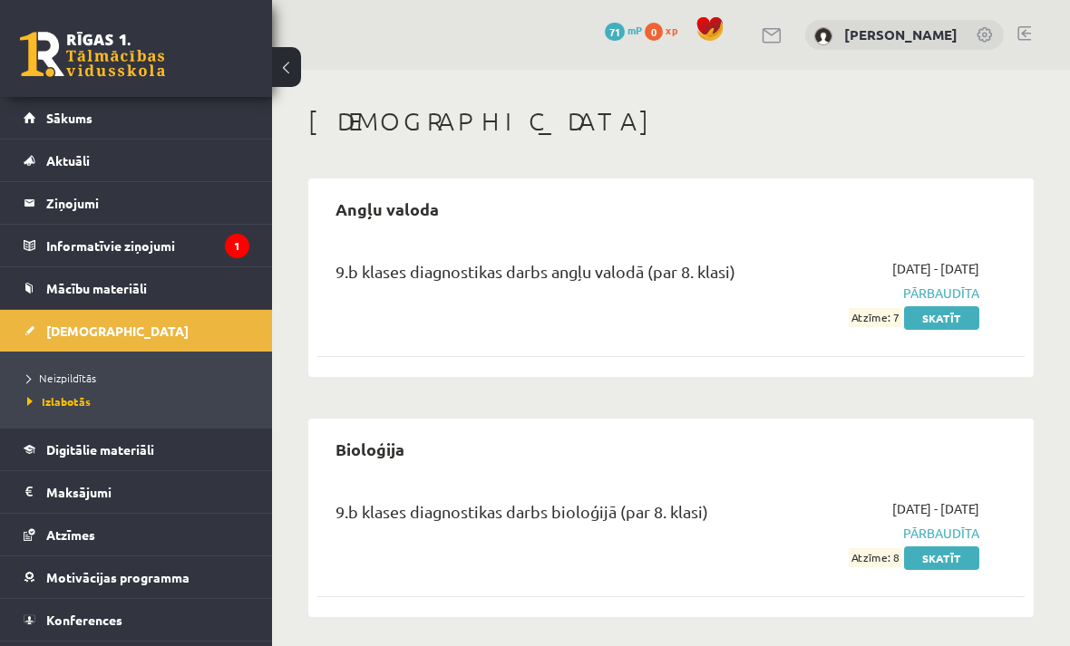
click at [122, 336] on link "[DEMOGRAPHIC_DATA]" at bounding box center [137, 331] width 226 height 42
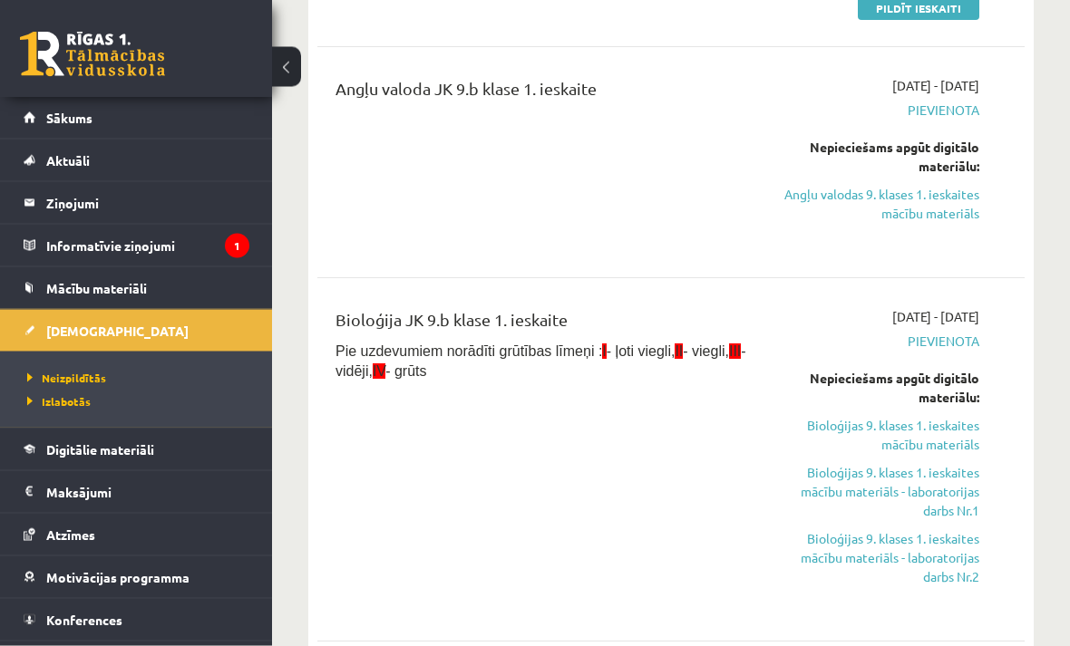
scroll to position [310, 0]
click at [946, 438] on link "Bioloģijas 9. klases 1. ieskaites mācību materiāls" at bounding box center [880, 435] width 197 height 38
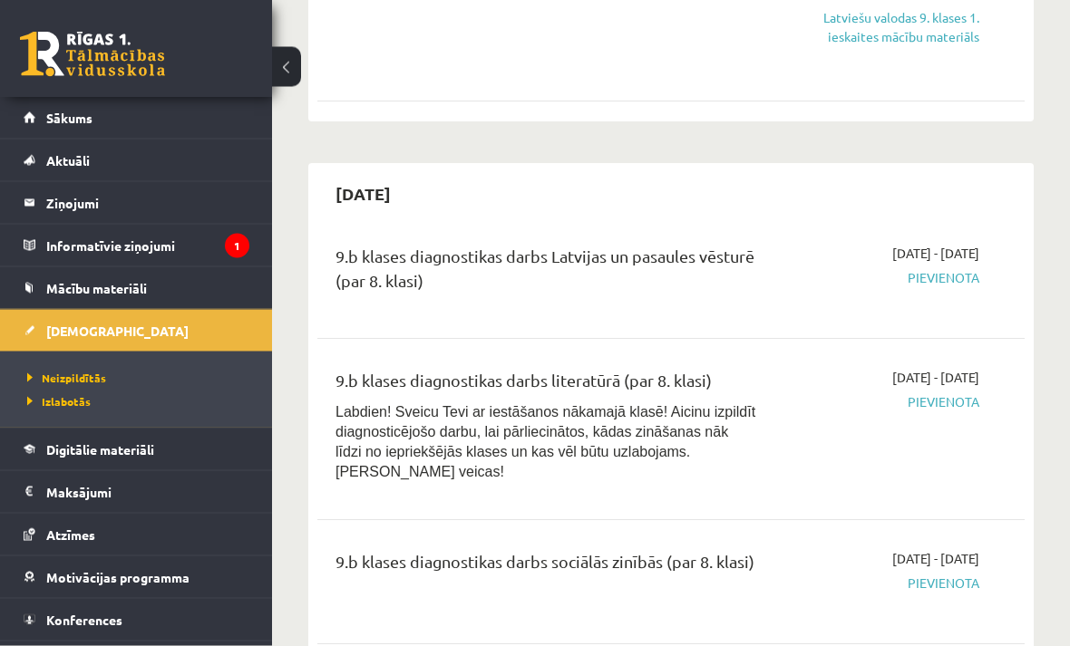
scroll to position [1416, 0]
click at [58, 527] on span "Atzīmes" at bounding box center [70, 535] width 49 height 16
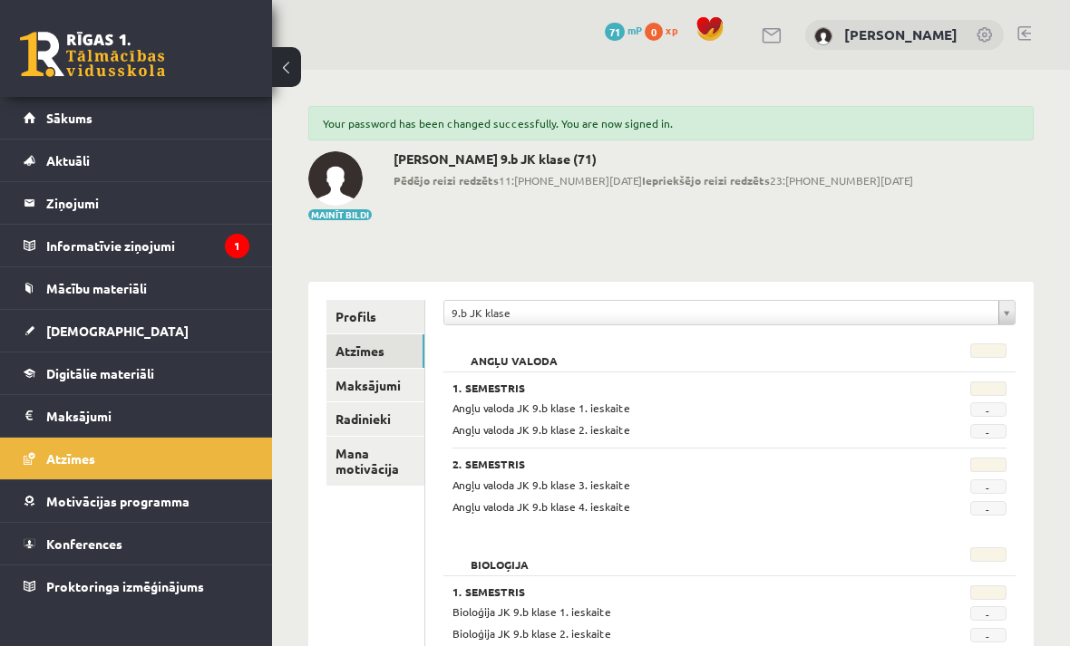
click at [47, 315] on link "[DEMOGRAPHIC_DATA]" at bounding box center [137, 331] width 226 height 42
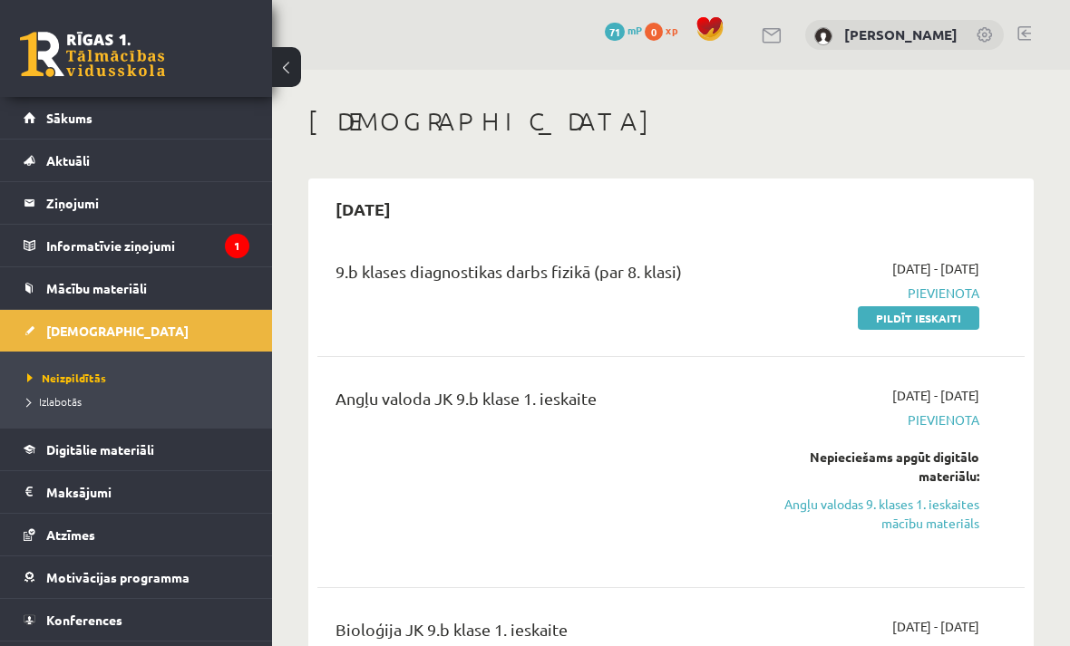
click at [57, 295] on link "Mācību materiāli" at bounding box center [137, 288] width 226 height 42
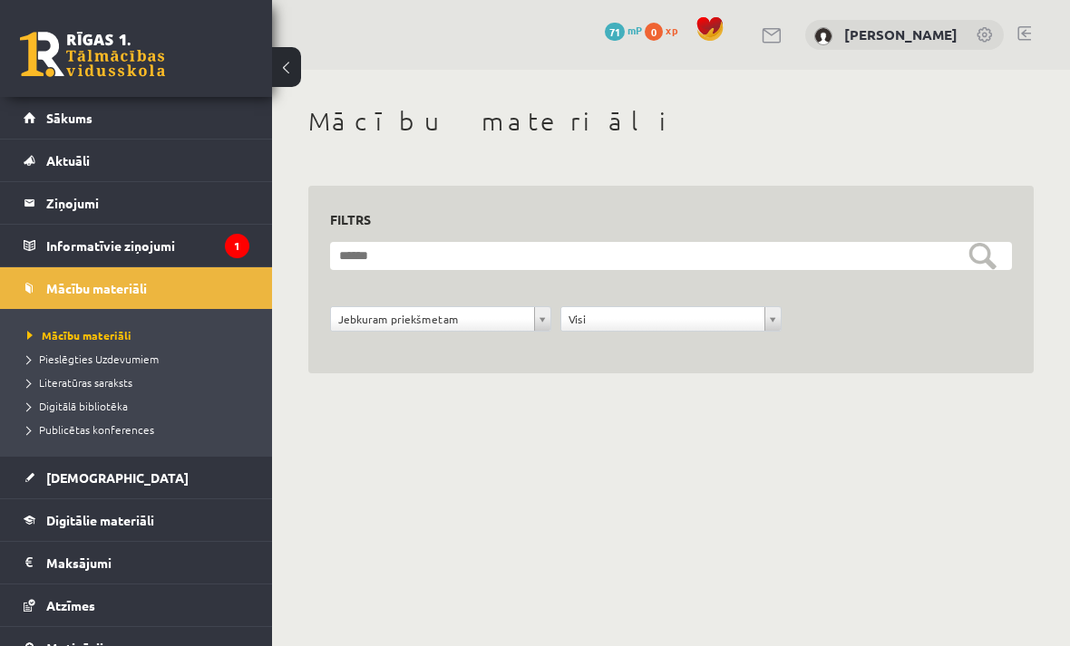
click at [68, 216] on legend "Ziņojumi 0" at bounding box center [147, 203] width 203 height 42
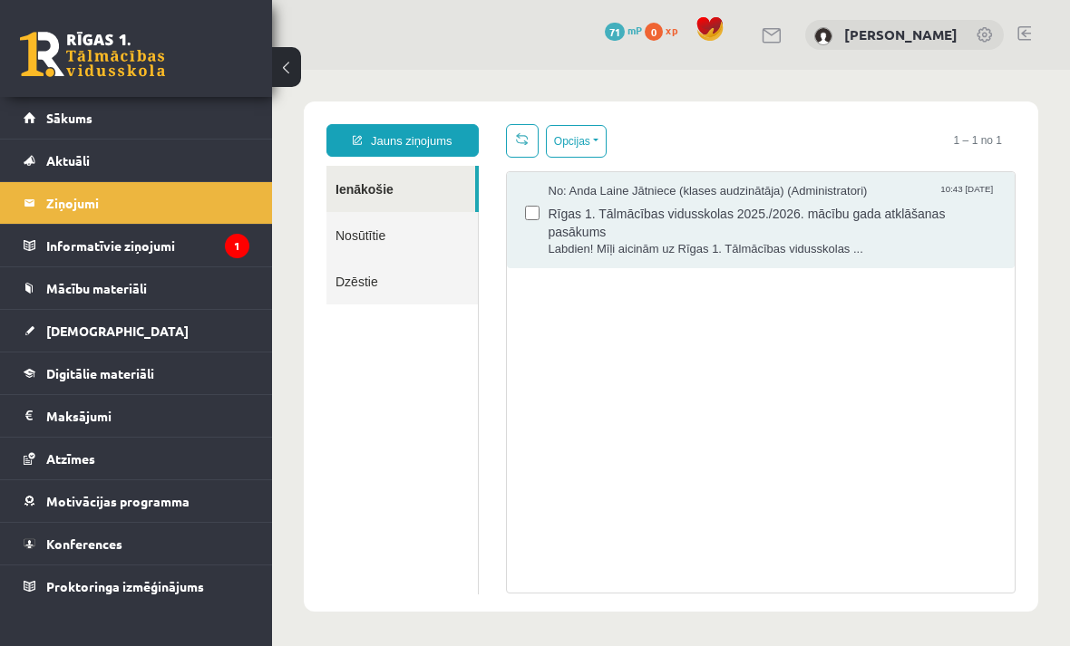
click at [63, 175] on link "Aktuāli" at bounding box center [137, 161] width 226 height 42
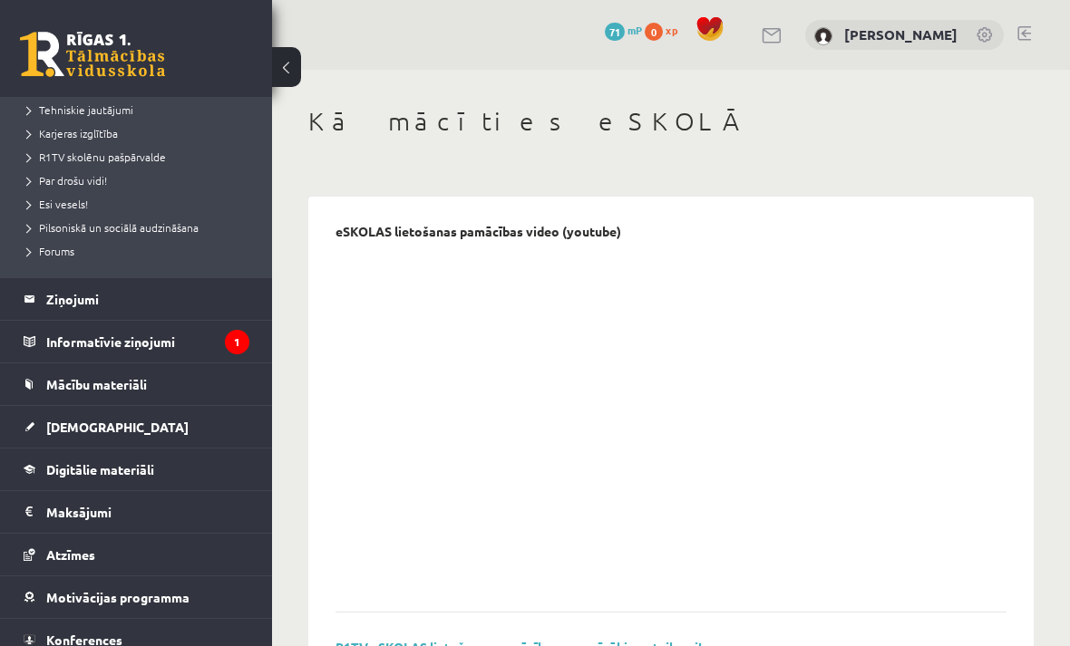
scroll to position [309, 0]
click at [67, 299] on legend "Ziņojumi 0" at bounding box center [147, 300] width 203 height 42
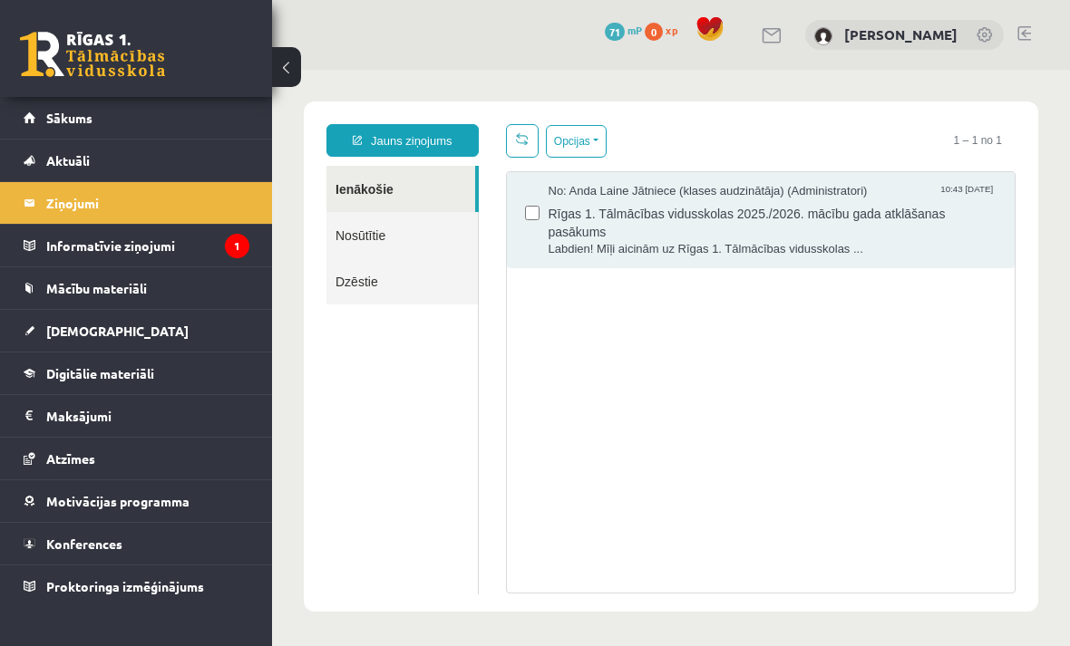
click at [68, 247] on legend "Informatīvie ziņojumi 1" at bounding box center [147, 246] width 203 height 42
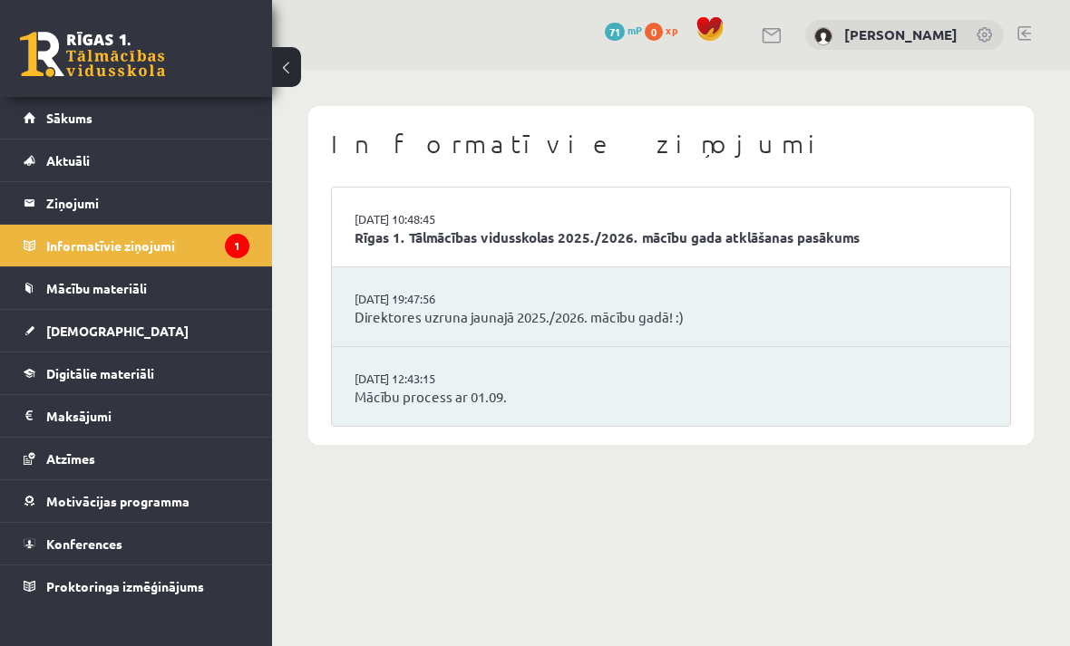
click at [955, 238] on link "Rīgas 1. Tālmācības vidusskolas 2025./2026. mācību gada atklāšanas pasākums" at bounding box center [670, 238] width 633 height 21
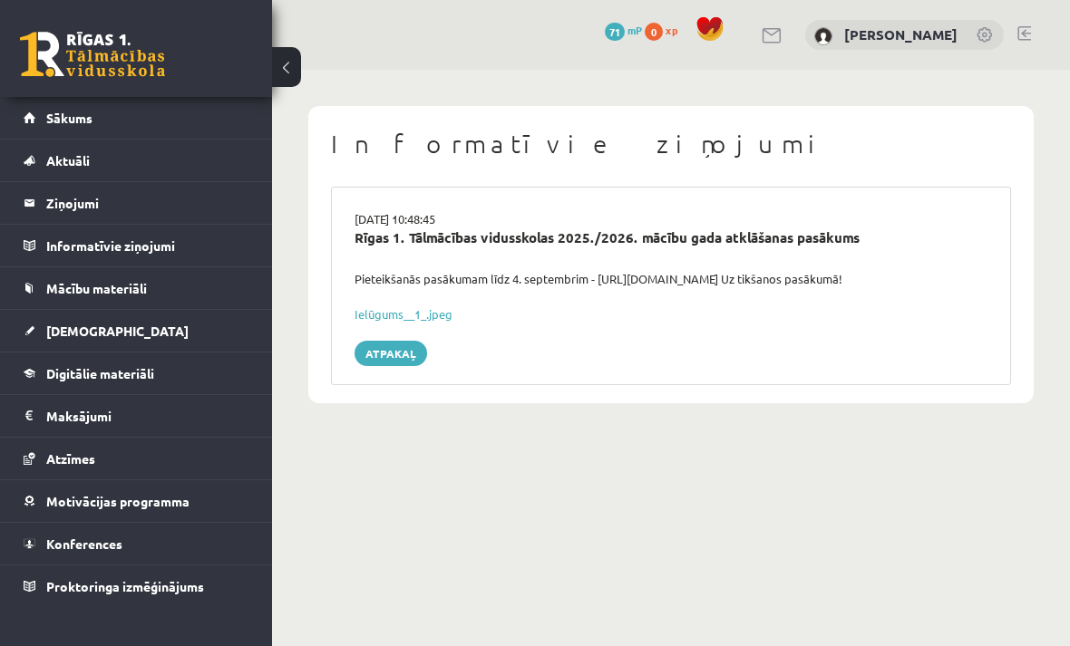
click at [392, 351] on link "Atpakaļ" at bounding box center [390, 353] width 73 height 25
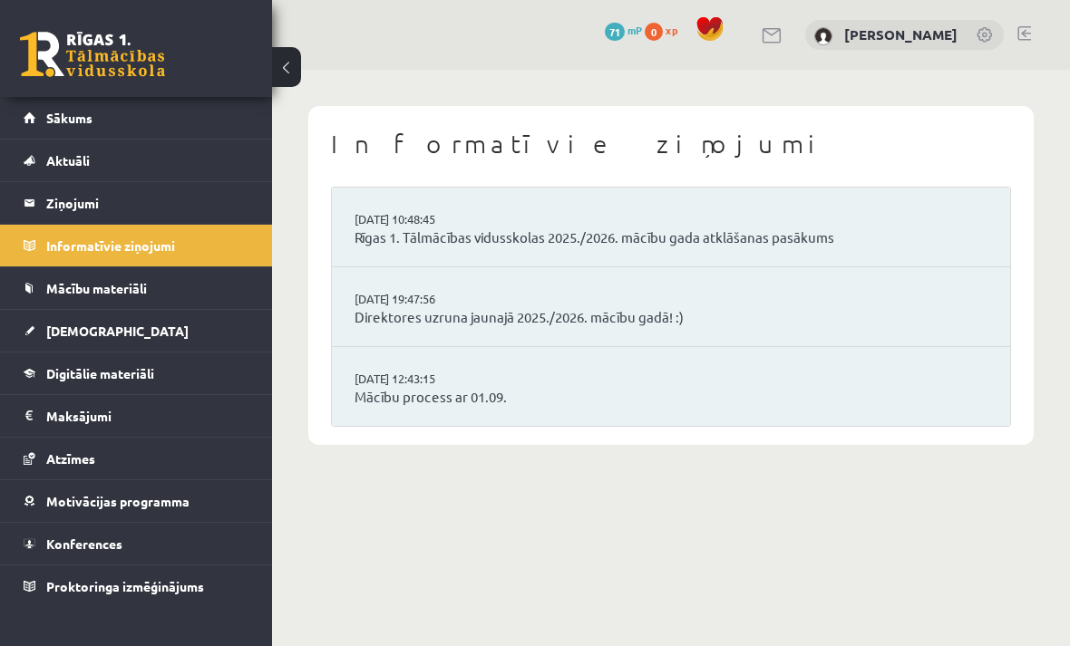
click at [84, 274] on link "Mācību materiāli" at bounding box center [137, 288] width 226 height 42
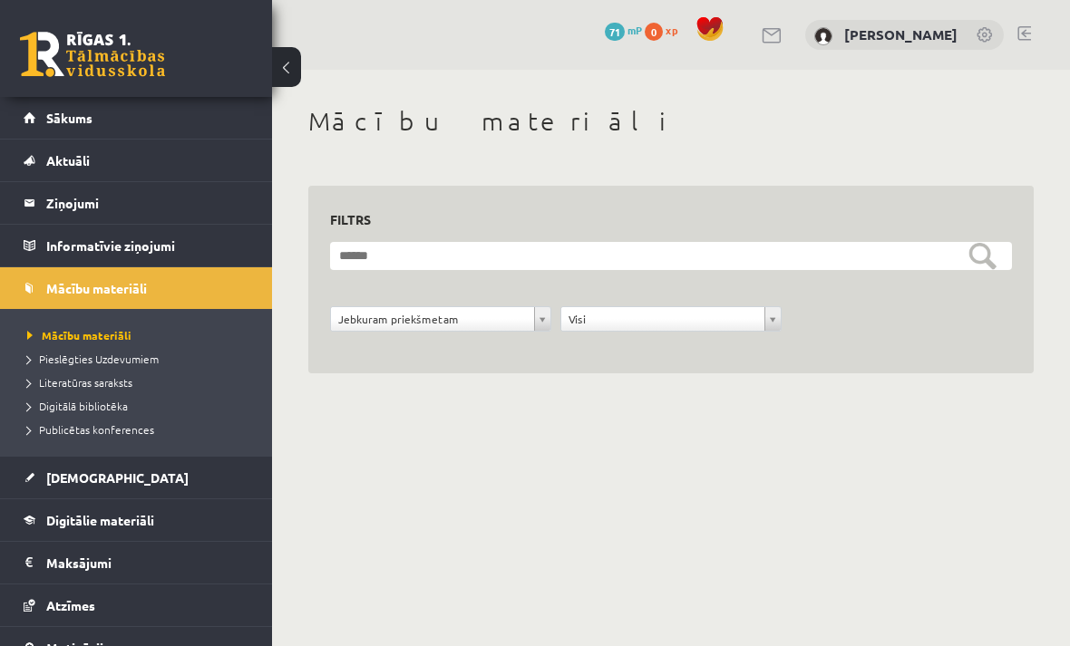
click at [71, 329] on span "Mācību materiāli" at bounding box center [79, 335] width 104 height 15
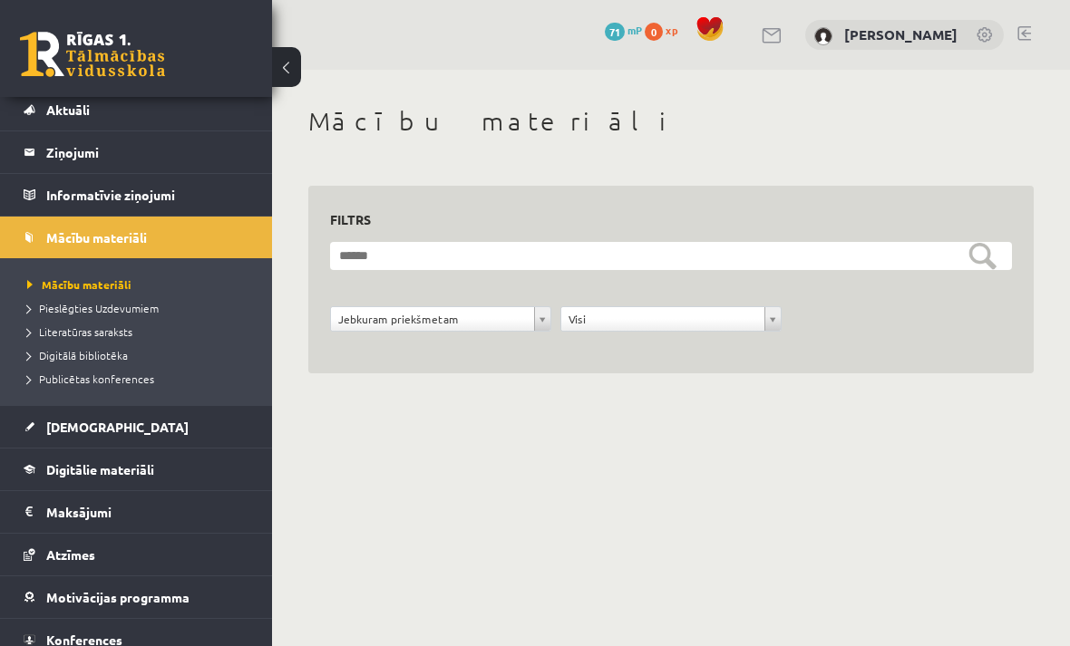
scroll to position [50, 0]
click at [41, 551] on link "Atzīmes" at bounding box center [137, 556] width 226 height 42
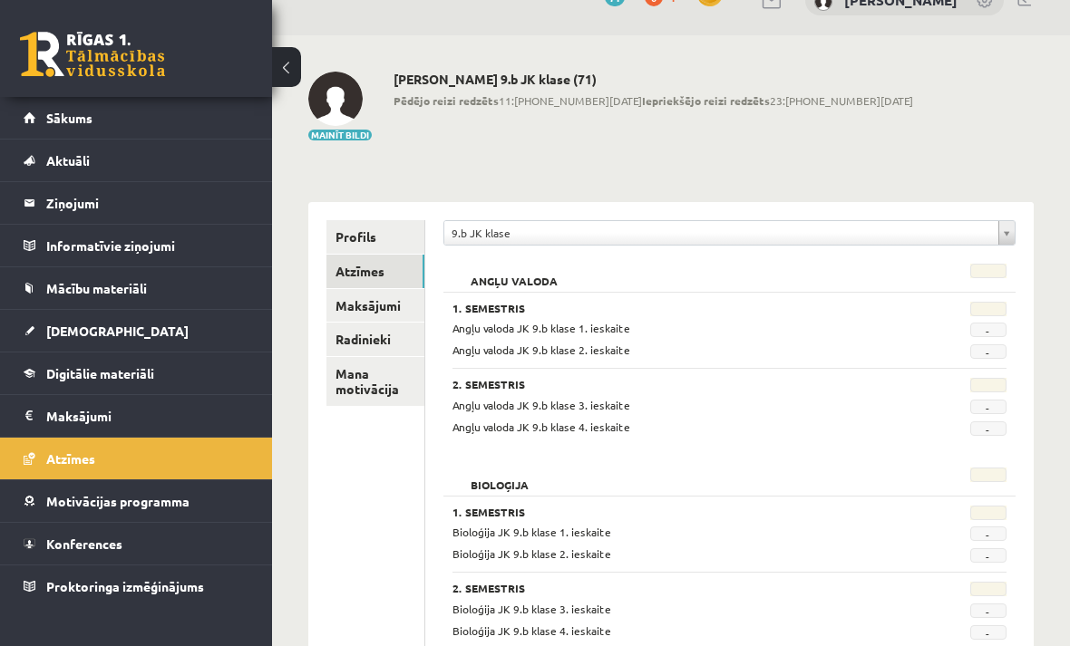
scroll to position [22, 0]
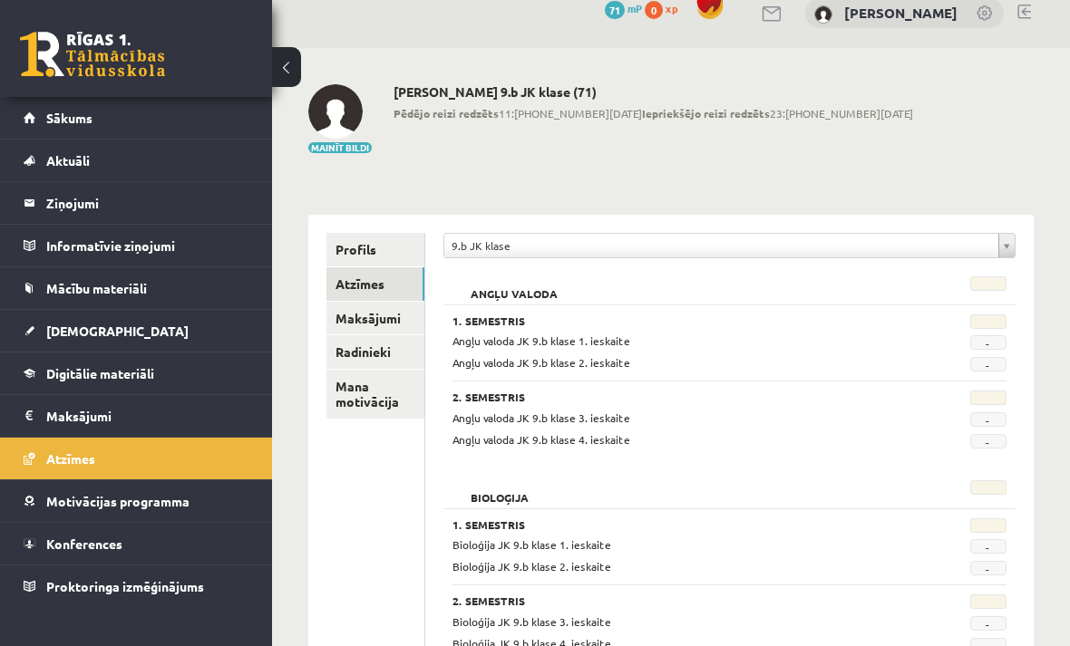
click at [345, 408] on link "Mana motivācija" at bounding box center [375, 394] width 98 height 49
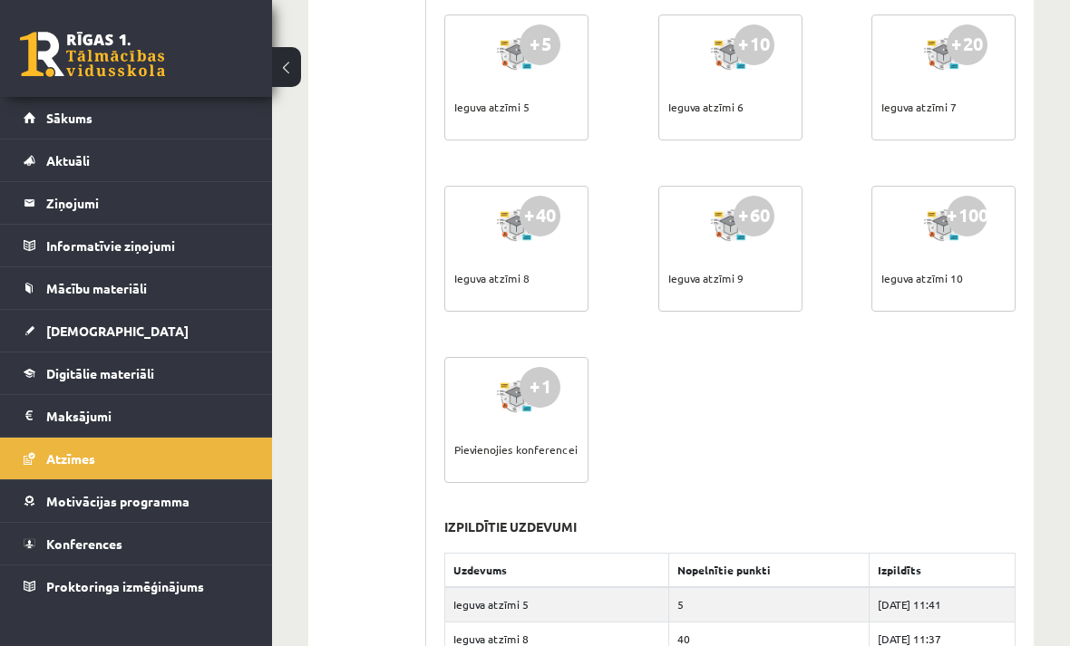
scroll to position [1000, 0]
click at [554, 395] on div "+1" at bounding box center [539, 388] width 41 height 41
click at [134, 538] on link "Konferences" at bounding box center [137, 544] width 226 height 42
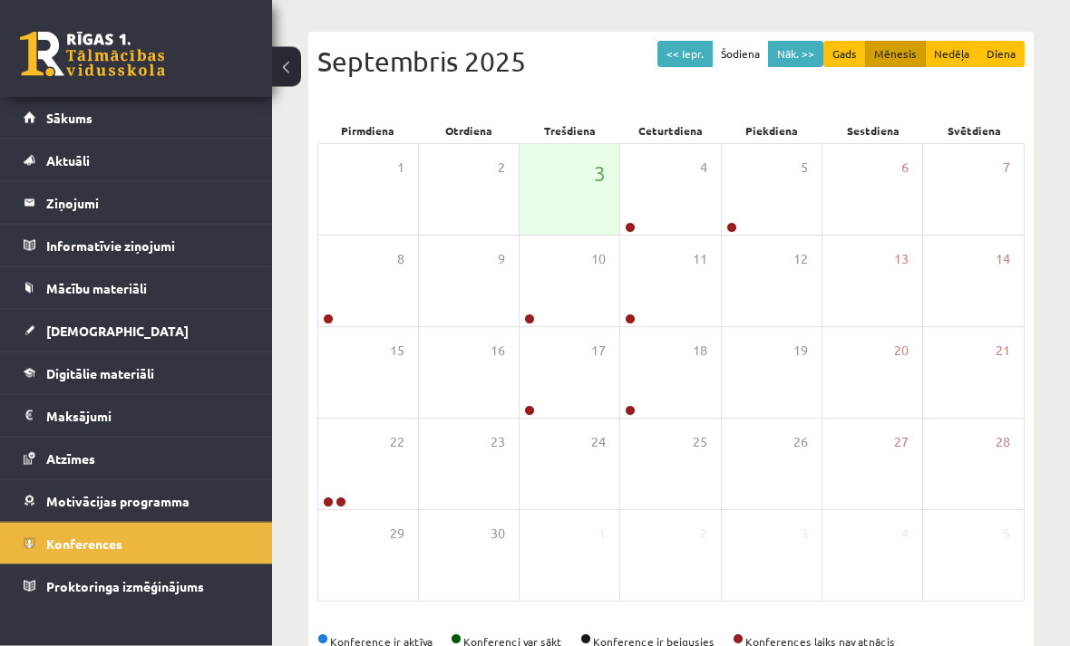
scroll to position [138, 0]
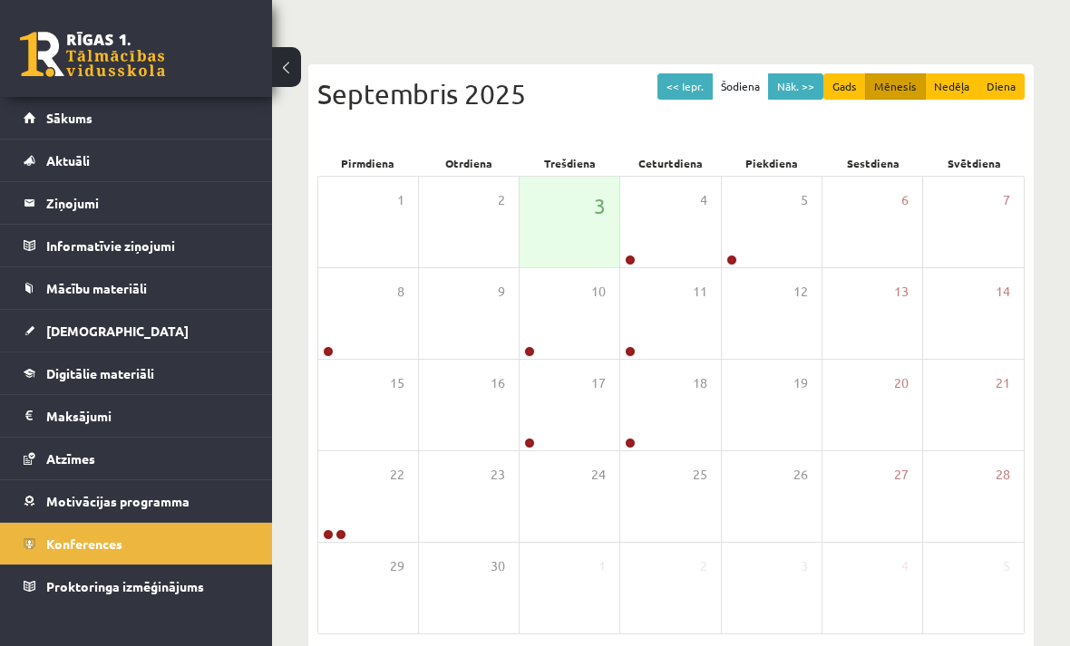
click at [806, 91] on button "Nāk. >>" at bounding box center [795, 86] width 55 height 26
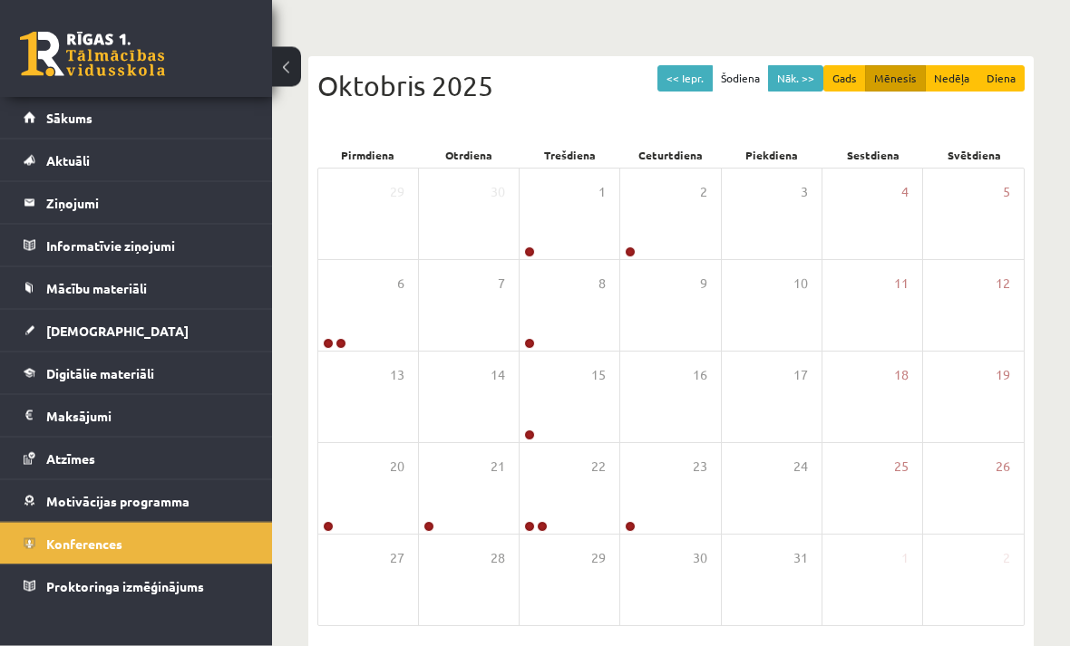
scroll to position [144, 0]
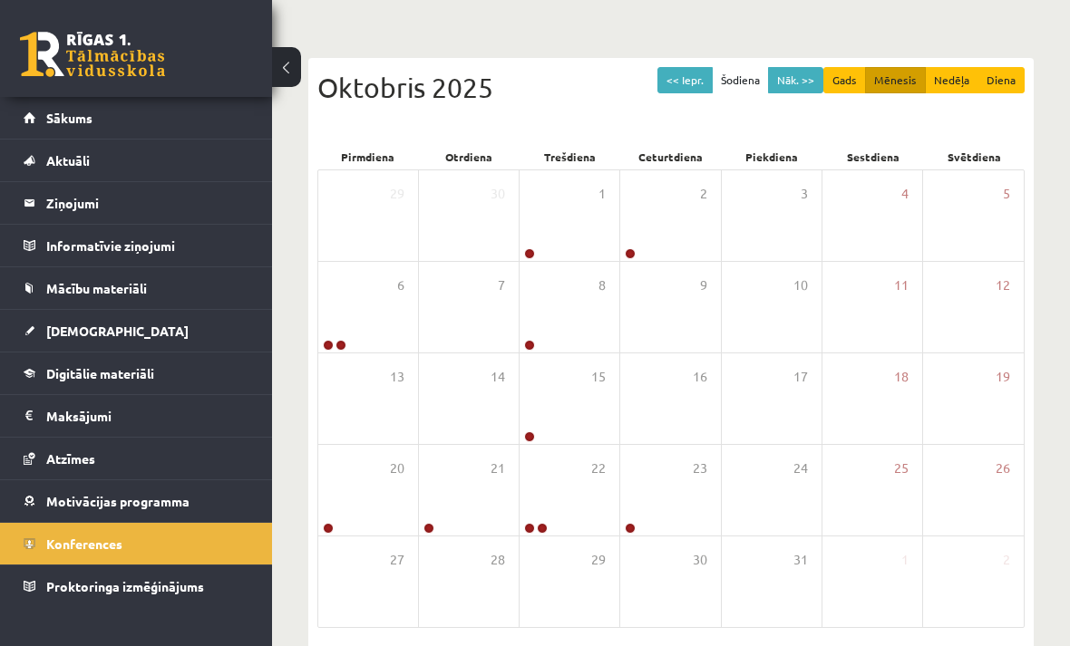
click at [684, 82] on button "<< Iepr." at bounding box center [684, 80] width 55 height 26
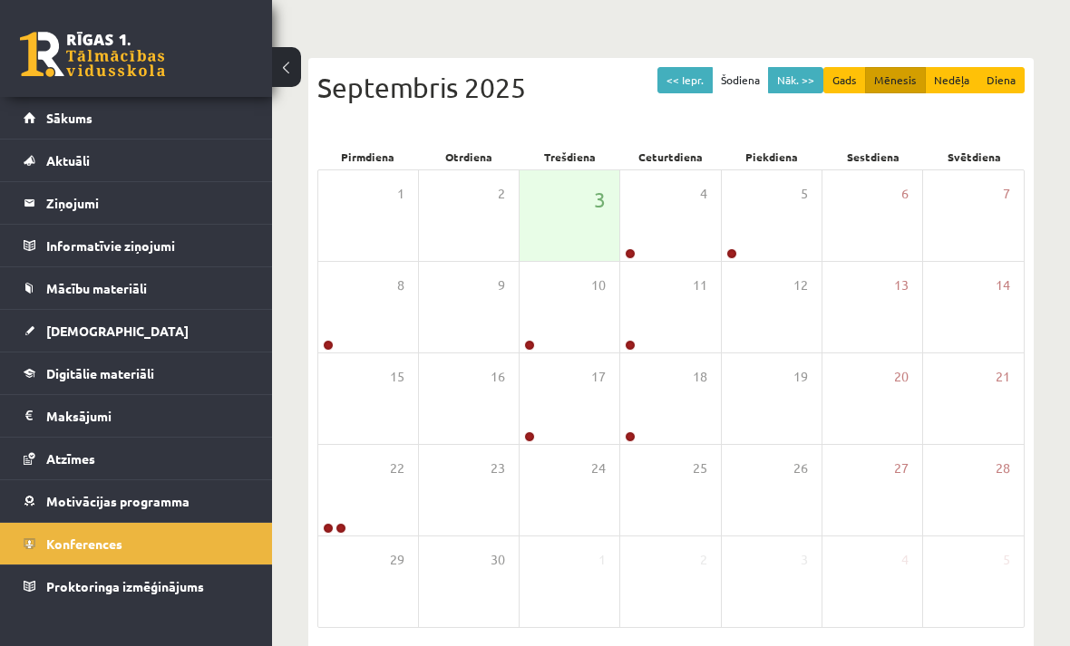
click at [178, 589] on span "Proktoringa izmēģinājums" at bounding box center [125, 586] width 158 height 16
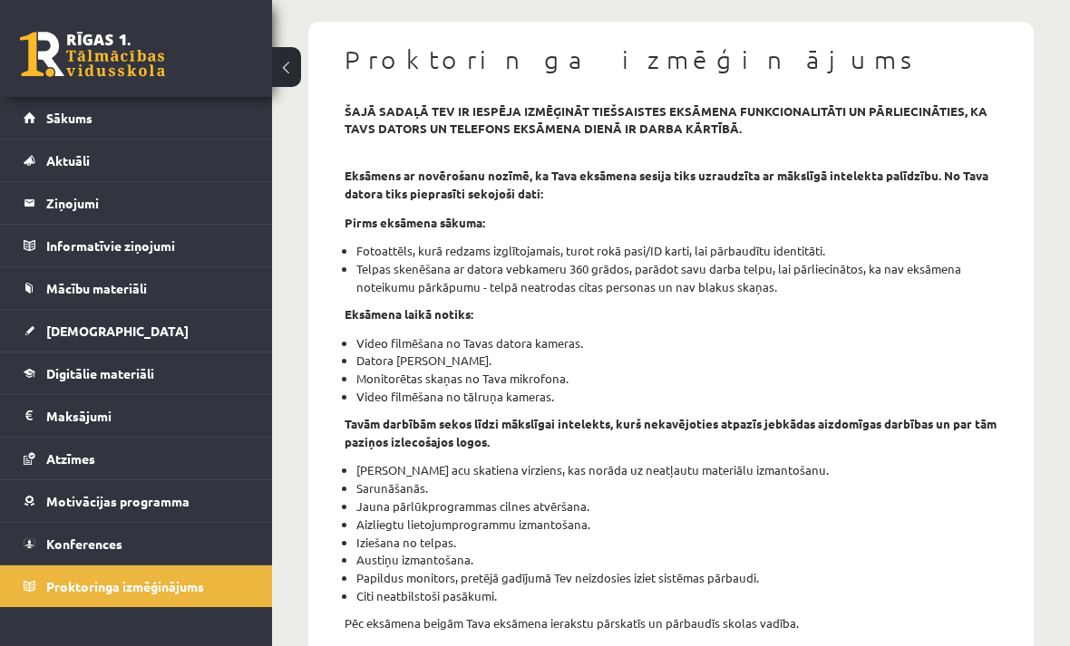
click at [146, 329] on link "[DEMOGRAPHIC_DATA]" at bounding box center [137, 331] width 226 height 42
